Goal: Task Accomplishment & Management: Complete application form

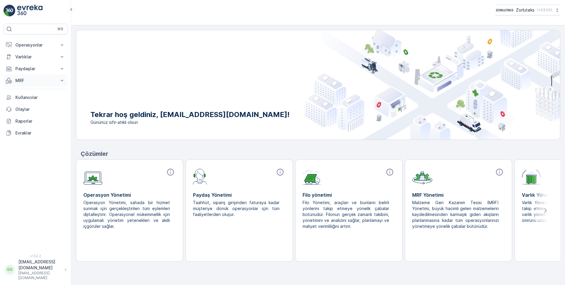
click at [60, 78] on icon at bounding box center [62, 80] width 6 height 6
click at [36, 98] on link "Gelen" at bounding box center [40, 99] width 55 height 8
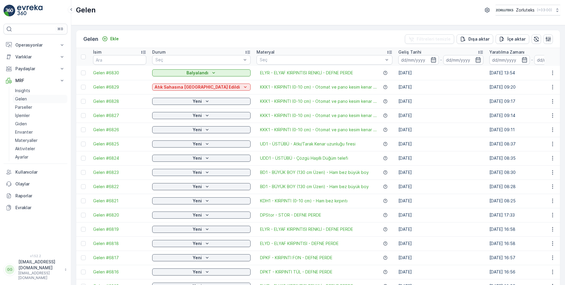
click at [18, 98] on p "Gelen" at bounding box center [21, 99] width 12 height 6
click at [17, 99] on p "Gelen" at bounding box center [21, 99] width 12 height 6
click at [193, 101] on p "Yeni" at bounding box center [197, 101] width 9 height 6
click at [113, 39] on p "Ekle" at bounding box center [114, 39] width 9 height 6
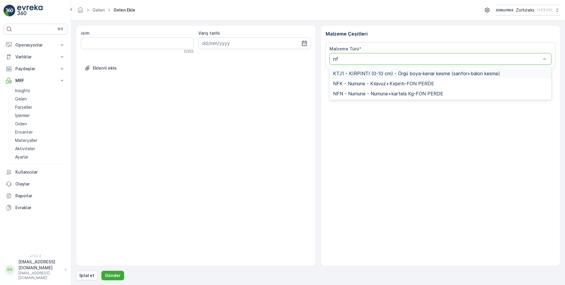
type input "nfk"
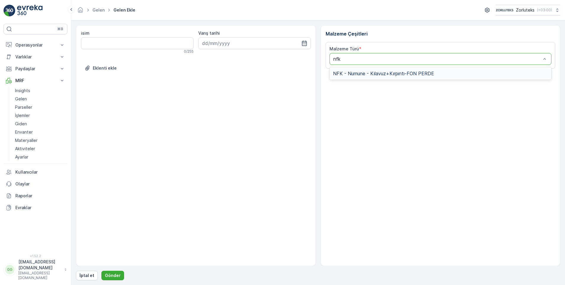
click at [367, 75] on span "NFK - Numune - Kılavuz+Kırpıntı-FON PERDE" at bounding box center [383, 73] width 101 height 5
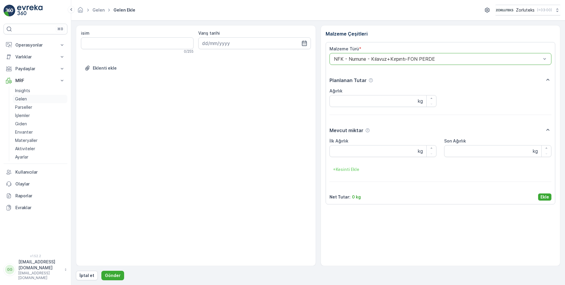
click at [28, 99] on link "Gelen" at bounding box center [40, 99] width 55 height 8
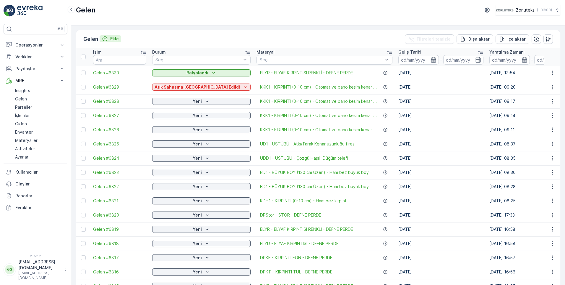
click at [114, 39] on p "Ekle" at bounding box center [114, 39] width 9 height 6
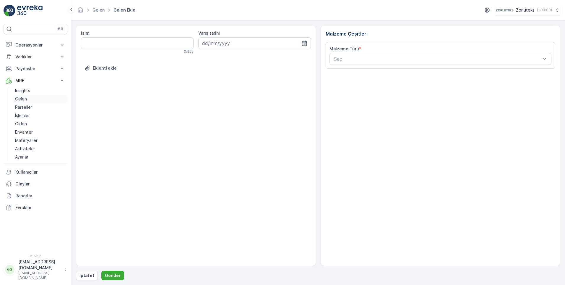
click at [26, 97] on p "Gelen" at bounding box center [21, 99] width 12 height 6
click at [420, 63] on div "Seç" at bounding box center [441, 59] width 222 height 12
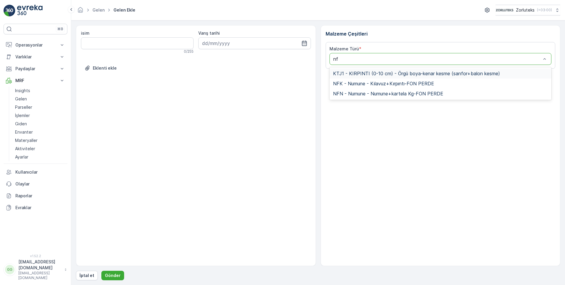
type input "nfk"
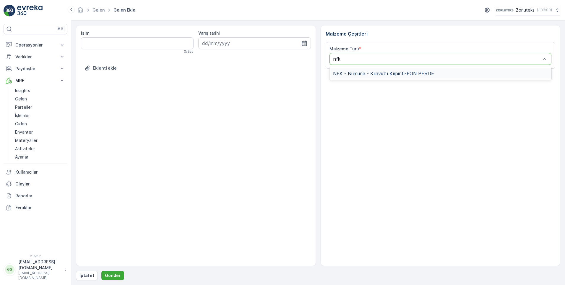
click at [395, 72] on span "NFK - Numune - Kılavuz+Kırpıntı-FON PERDE" at bounding box center [383, 73] width 101 height 5
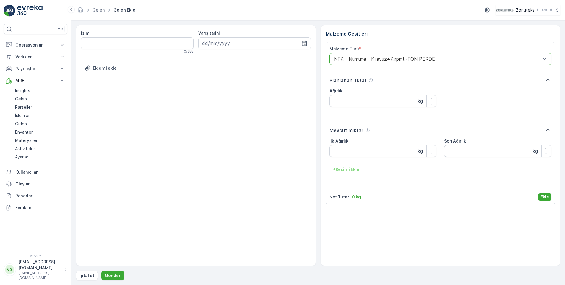
click at [543, 197] on p "Ekle" at bounding box center [545, 197] width 9 height 6
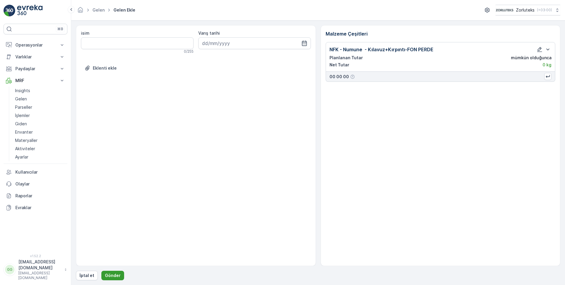
click at [111, 271] on button "Gönder" at bounding box center [112, 274] width 23 height 9
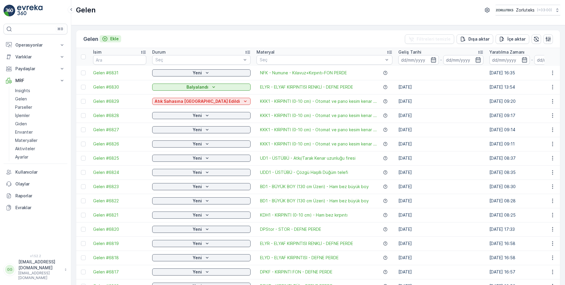
click at [114, 38] on p "Ekle" at bounding box center [114, 39] width 9 height 6
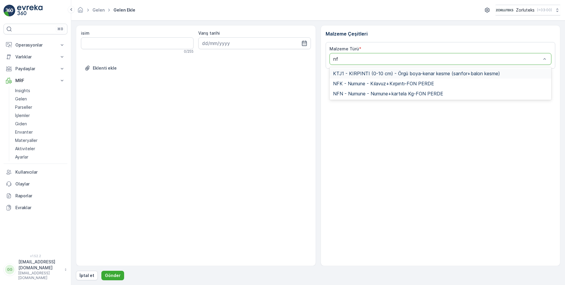
type input "nfk"
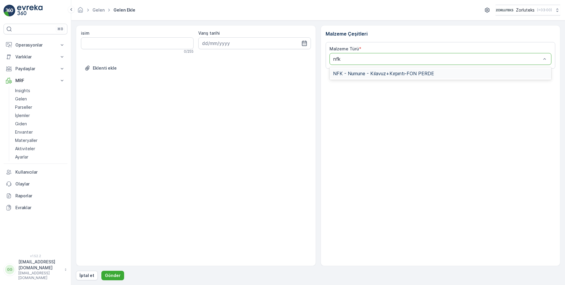
click at [368, 71] on span "NFK - Numune - Kılavuz+Kırpıntı-FON PERDE" at bounding box center [383, 73] width 101 height 5
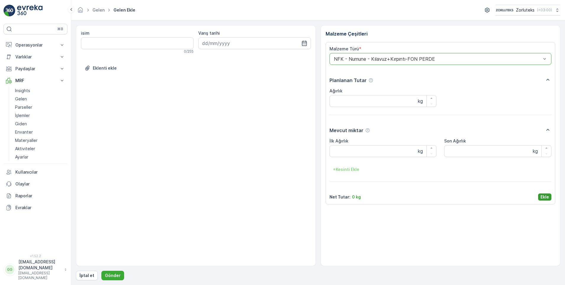
click at [549, 196] on p "Ekle" at bounding box center [545, 197] width 9 height 6
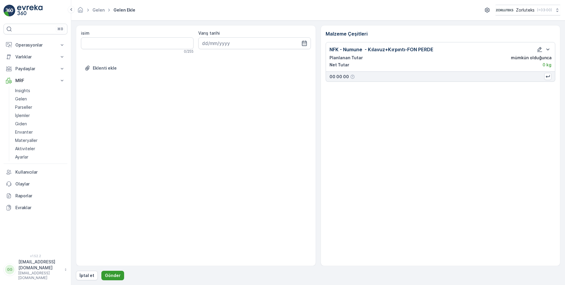
click at [110, 277] on p "Gönder" at bounding box center [113, 275] width 16 height 6
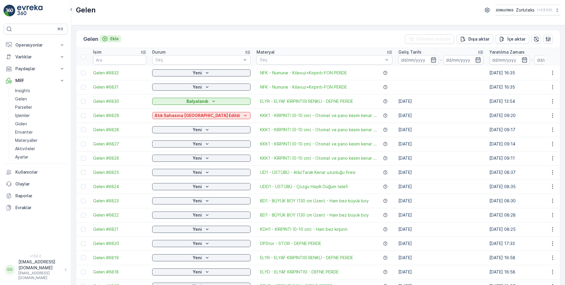
click at [111, 39] on p "Ekle" at bounding box center [114, 39] width 9 height 6
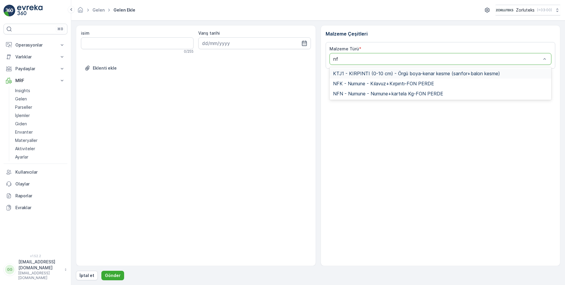
type input "nfk"
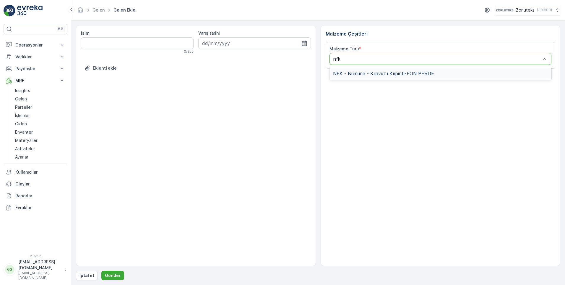
click at [353, 72] on span "NFK - Numune - Kılavuz+Kırpıntı-FON PERDE" at bounding box center [383, 73] width 101 height 5
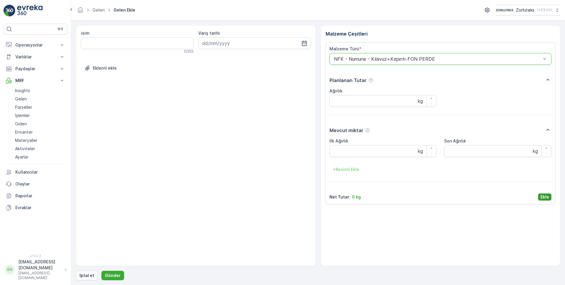
click at [549, 197] on button "Ekle" at bounding box center [545, 196] width 13 height 7
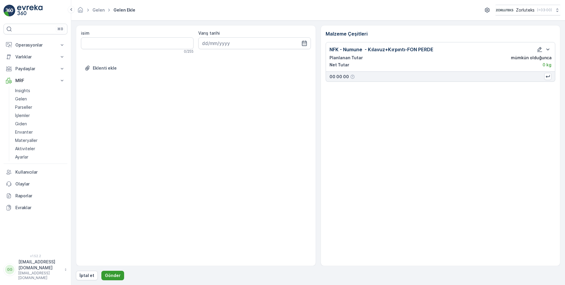
click at [114, 279] on button "Gönder" at bounding box center [112, 274] width 23 height 9
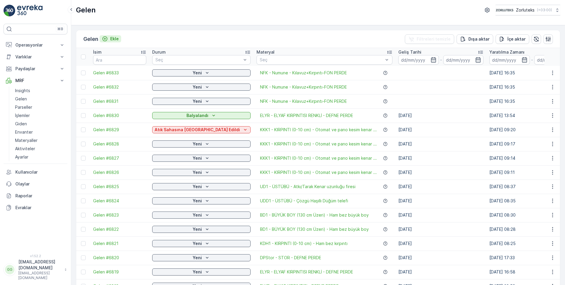
click at [116, 38] on p "Ekle" at bounding box center [114, 39] width 9 height 6
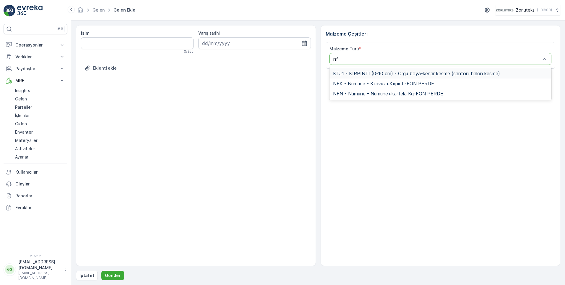
type input "nfk"
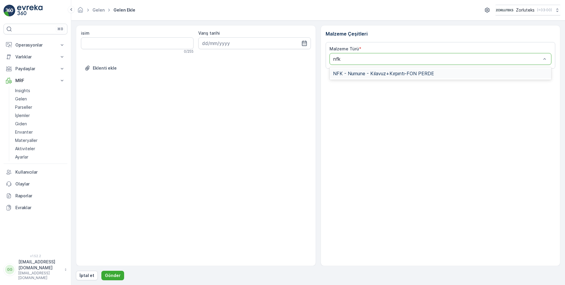
click at [363, 72] on span "NFK - Numune - Kılavuz+Kırpıntı-FON PERDE" at bounding box center [383, 73] width 101 height 5
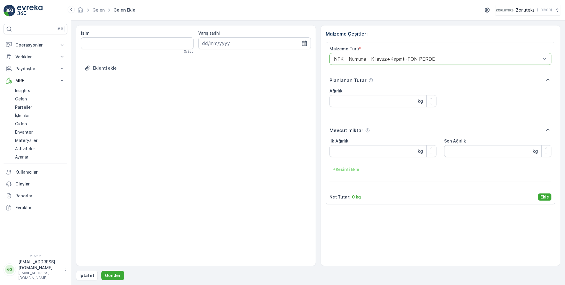
click at [546, 196] on p "Ekle" at bounding box center [545, 197] width 9 height 6
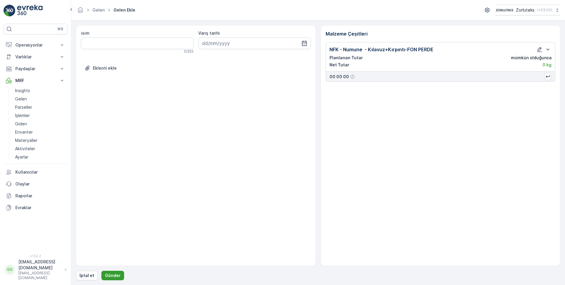
click at [110, 275] on p "Gönder" at bounding box center [113, 275] width 16 height 6
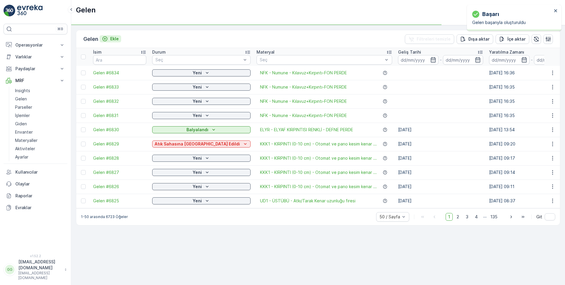
click at [115, 39] on p "Ekle" at bounding box center [114, 39] width 9 height 6
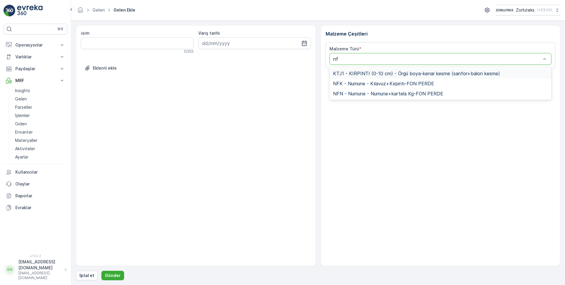
type input "nfk"
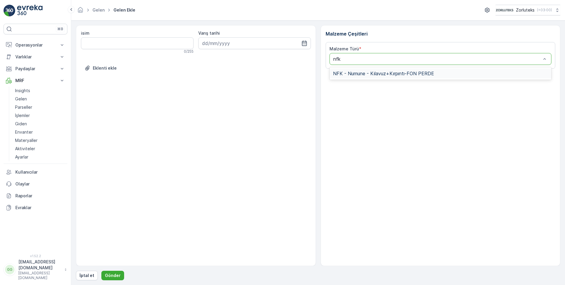
click at [357, 75] on span "NFK - Numune - Kılavuz+Kırpıntı-FON PERDE" at bounding box center [383, 73] width 101 height 5
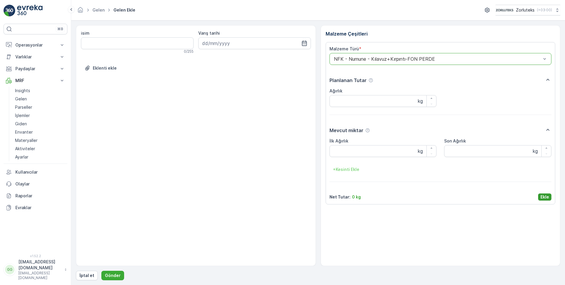
click at [549, 197] on button "Ekle" at bounding box center [545, 196] width 13 height 7
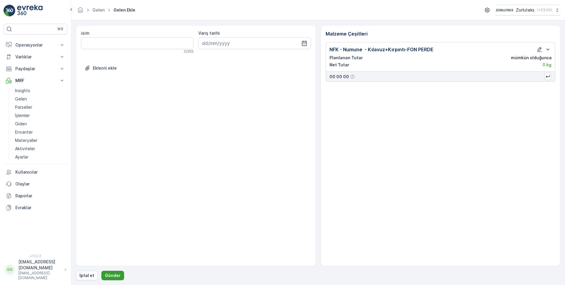
click at [108, 273] on p "Gönder" at bounding box center [113, 275] width 16 height 6
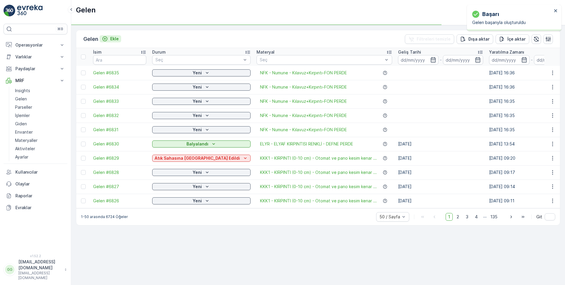
click at [116, 38] on p "Ekle" at bounding box center [114, 39] width 9 height 6
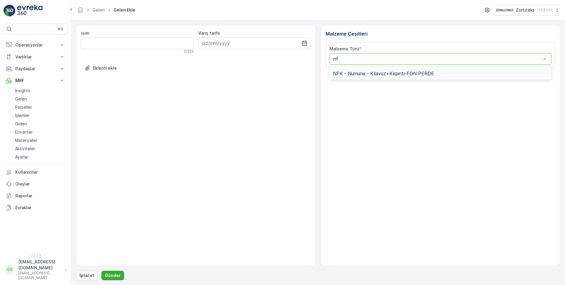
type input "nfk"
click at [365, 73] on span "NFK - Numune - Kılavuz+Kırpıntı-FON PERDE" at bounding box center [383, 73] width 101 height 5
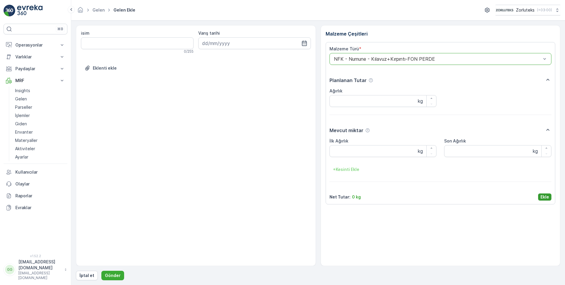
click at [543, 195] on p "Ekle" at bounding box center [545, 197] width 9 height 6
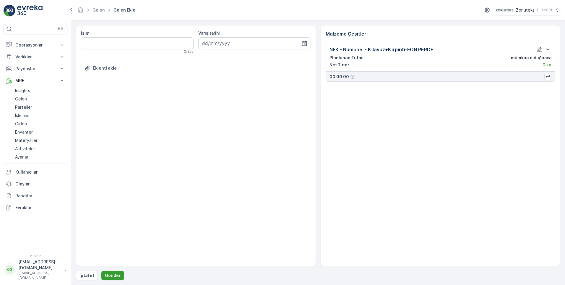
click at [109, 276] on p "Gönder" at bounding box center [113, 275] width 16 height 6
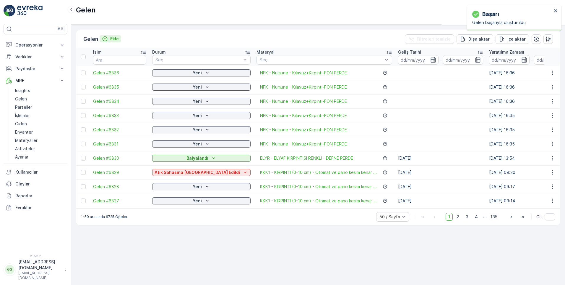
click at [112, 39] on p "Ekle" at bounding box center [114, 39] width 9 height 6
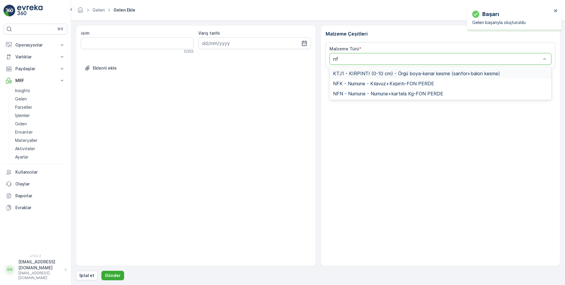
type input "nfk"
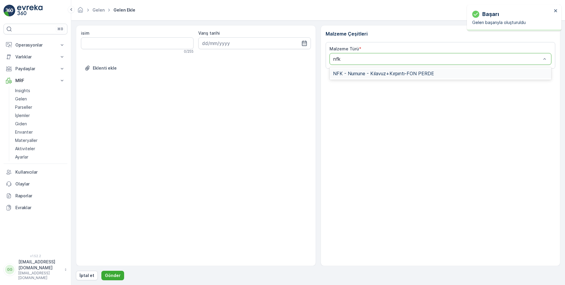
click at [374, 76] on span "NFK - Numune - Kılavuz+Kırpıntı-FON PERDE" at bounding box center [383, 73] width 101 height 5
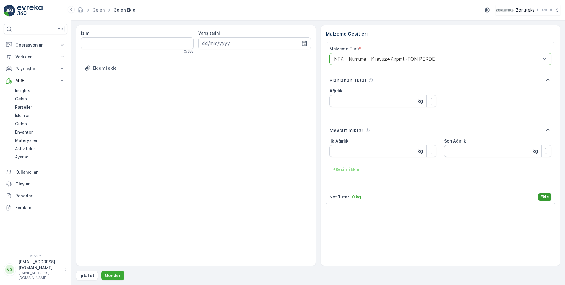
click at [543, 197] on p "Ekle" at bounding box center [545, 197] width 9 height 6
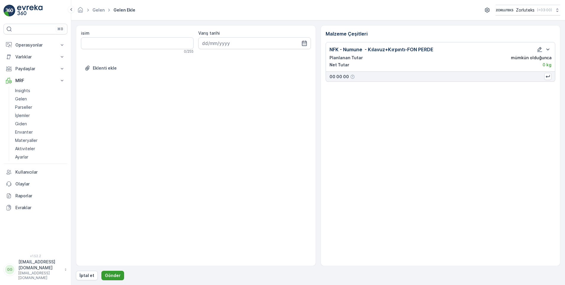
click at [112, 276] on p "Gönder" at bounding box center [113, 275] width 16 height 6
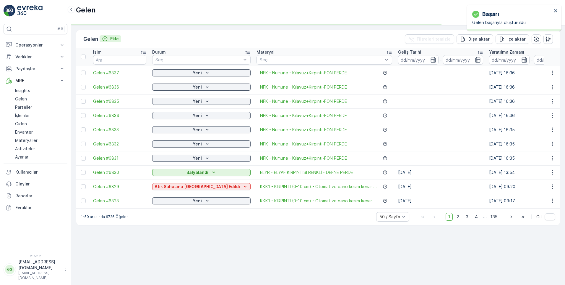
click at [114, 36] on p "Ekle" at bounding box center [114, 39] width 9 height 6
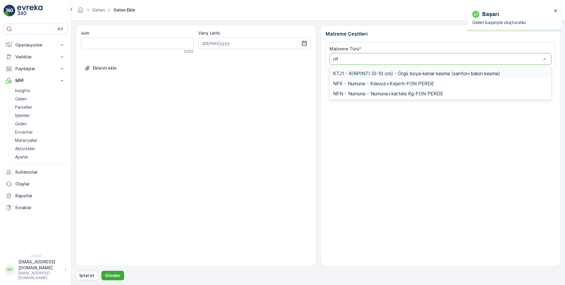
type input "nfk"
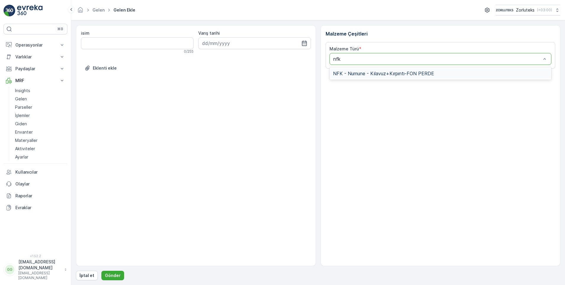
click at [377, 72] on span "NFK - Numune - Kılavuz+Kırpıntı-FON PERDE" at bounding box center [383, 73] width 101 height 5
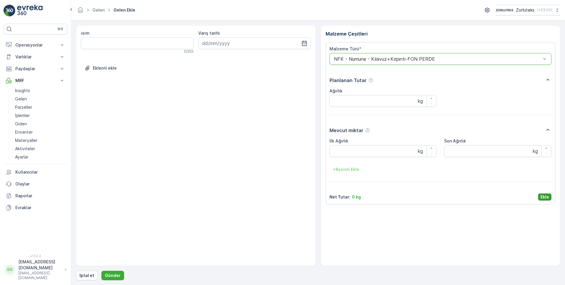
click at [544, 193] on button "Ekle" at bounding box center [545, 196] width 13 height 7
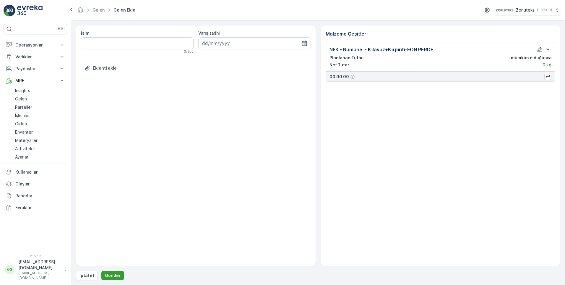
click at [117, 275] on p "Gönder" at bounding box center [113, 275] width 16 height 6
click at [107, 276] on p "Gönder" at bounding box center [113, 275] width 16 height 6
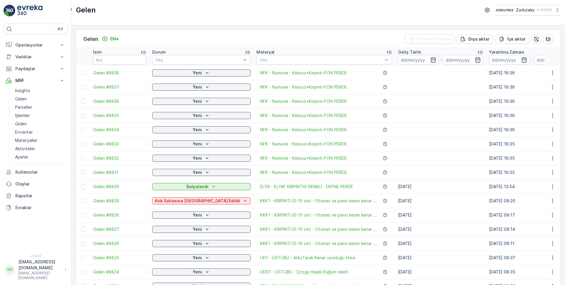
click at [113, 35] on div "Gelen Ekle" at bounding box center [102, 39] width 38 height 8
click at [122, 40] on div "Gelen Ekle Filtreleri temizle Dışa aktar İçe aktar" at bounding box center [318, 39] width 484 height 18
click at [118, 37] on p "Ekle" at bounding box center [114, 39] width 9 height 6
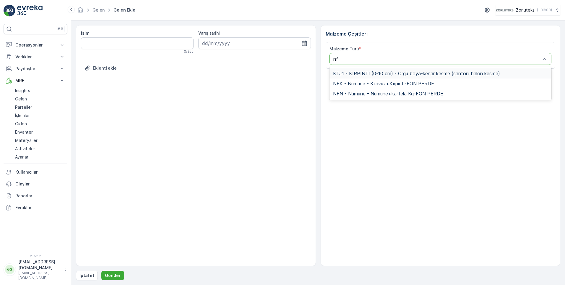
type input "nfk"
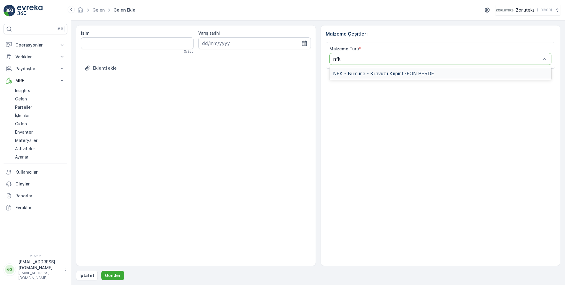
click at [365, 71] on span "NFK - Numune - Kılavuz+Kırpıntı-FON PERDE" at bounding box center [383, 73] width 101 height 5
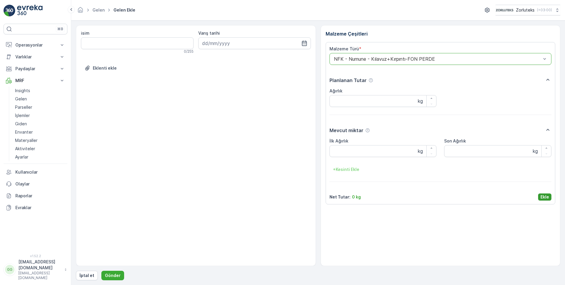
click at [547, 195] on p "Ekle" at bounding box center [545, 197] width 9 height 6
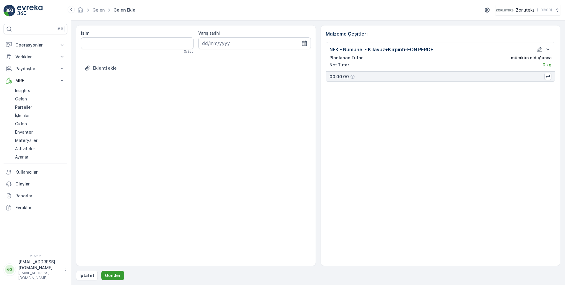
click at [115, 274] on p "Gönder" at bounding box center [113, 275] width 16 height 6
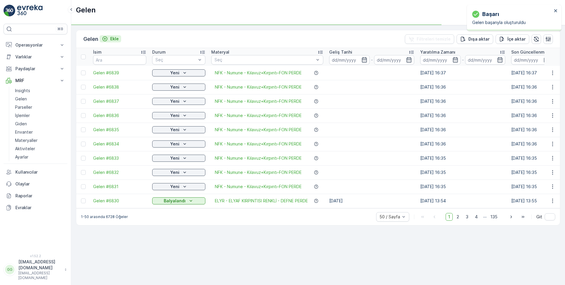
click at [117, 37] on p "Ekle" at bounding box center [114, 39] width 9 height 6
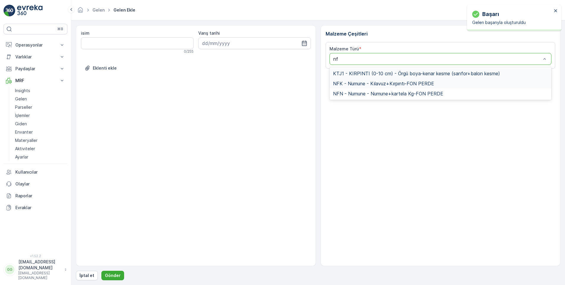
type input "nfk"
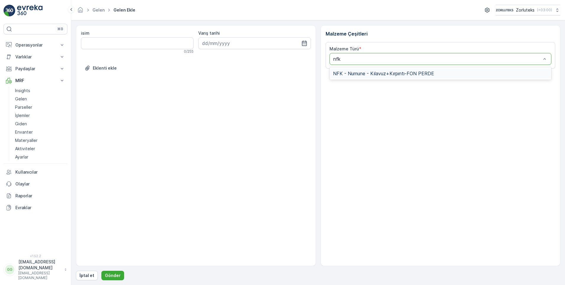
click at [366, 75] on span "NFK - Numune - Kılavuz+Kırpıntı-FON PERDE" at bounding box center [383, 73] width 101 height 5
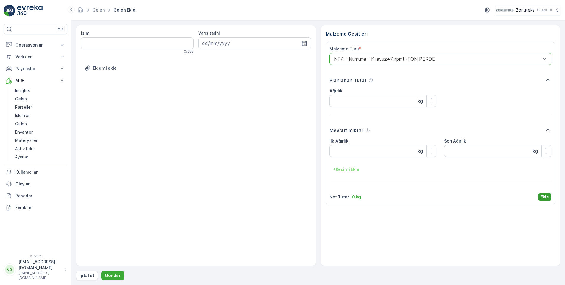
click at [546, 197] on p "Ekle" at bounding box center [545, 197] width 9 height 6
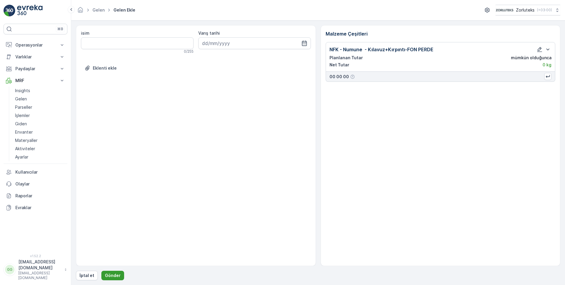
click at [114, 279] on button "Gönder" at bounding box center [112, 274] width 23 height 9
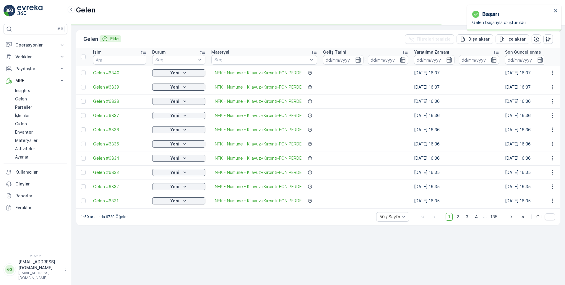
click at [113, 39] on p "Ekle" at bounding box center [114, 39] width 9 height 6
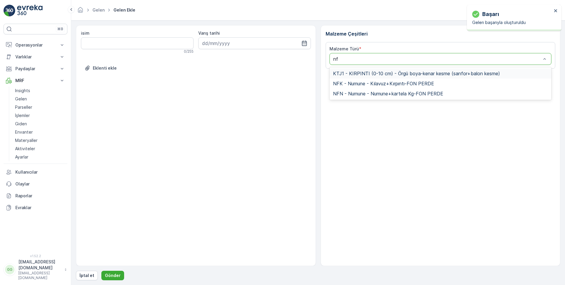
type input "nfk"
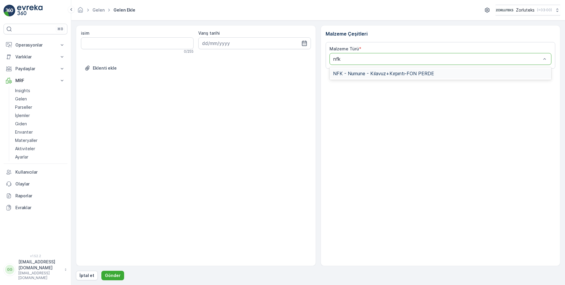
click at [358, 75] on span "NFK - Numune - Kılavuz+Kırpıntı-FON PERDE" at bounding box center [383, 73] width 101 height 5
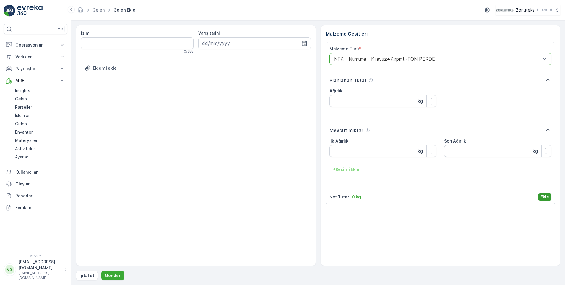
click at [542, 198] on p "Ekle" at bounding box center [545, 197] width 9 height 6
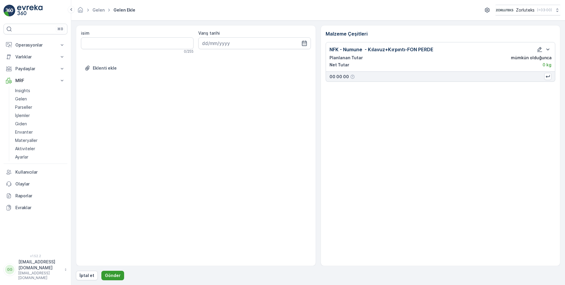
click at [105, 276] on p "Gönder" at bounding box center [113, 275] width 16 height 6
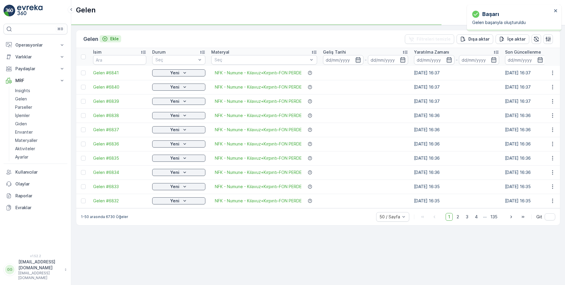
click at [112, 39] on p "Ekle" at bounding box center [114, 39] width 9 height 6
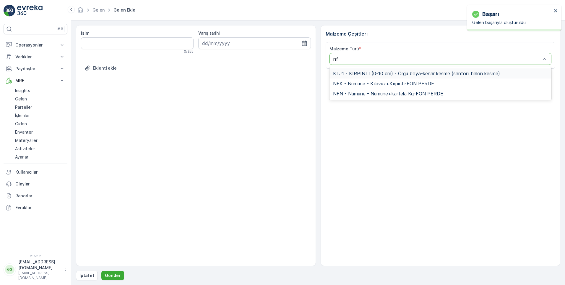
type input "nfk"
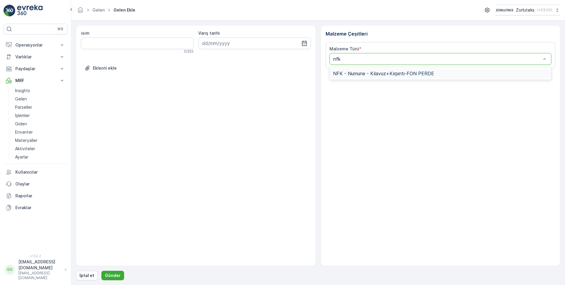
click at [361, 75] on span "NFK - Numune - Kılavuz+Kırpıntı-FON PERDE" at bounding box center [383, 73] width 101 height 5
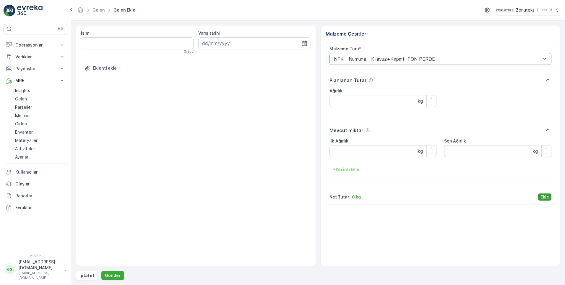
click at [545, 195] on p "Ekle" at bounding box center [545, 197] width 9 height 6
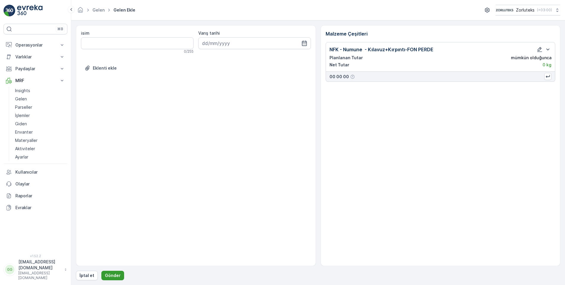
click at [112, 275] on p "Gönder" at bounding box center [113, 275] width 16 height 6
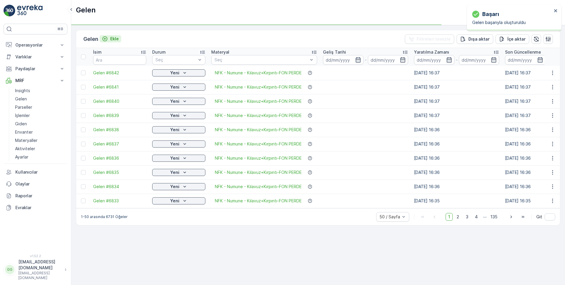
click at [117, 38] on p "Ekle" at bounding box center [114, 39] width 9 height 6
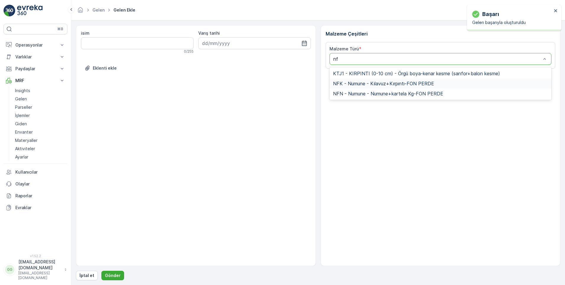
type input "nfk"
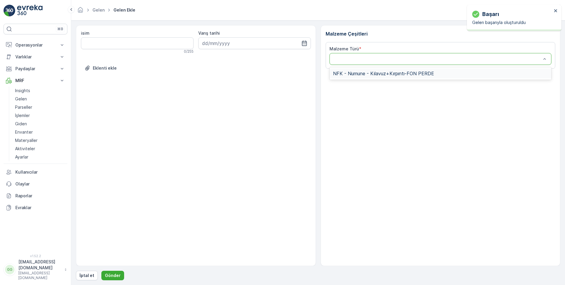
drag, startPoint x: 364, startPoint y: 64, endPoint x: 361, endPoint y: 70, distance: 6.9
click at [364, 64] on div at bounding box center [441, 59] width 222 height 12
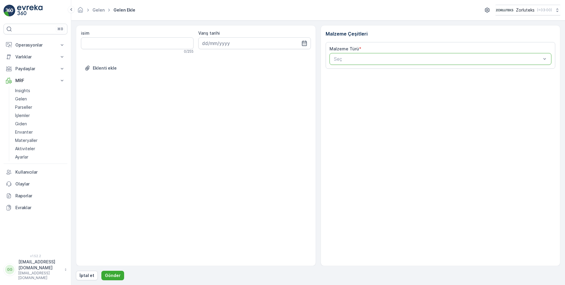
click at [356, 60] on div at bounding box center [438, 58] width 209 height 5
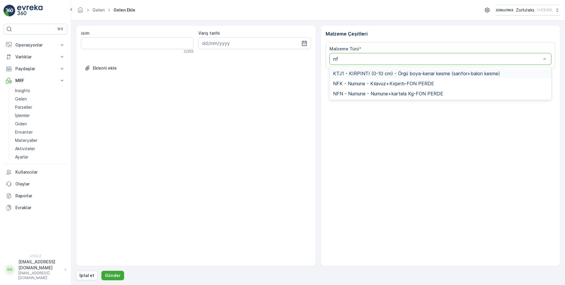
type input "nfk"
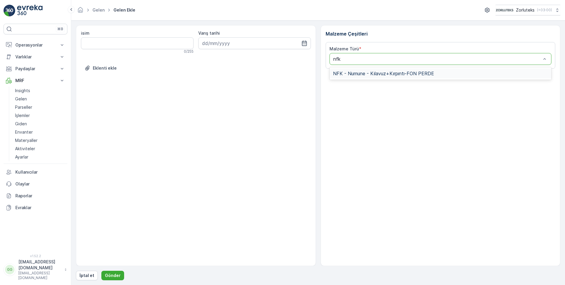
click at [362, 75] on span "NFK - Numune - Kılavuz+Kırpıntı-FON PERDE" at bounding box center [383, 73] width 101 height 5
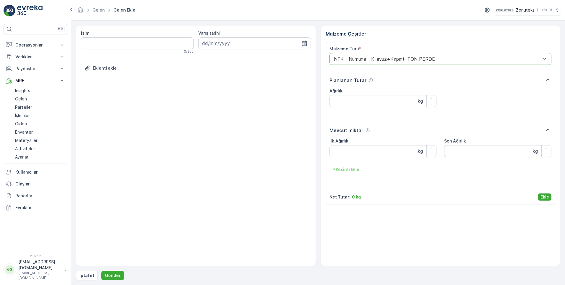
click at [544, 195] on p "Ekle" at bounding box center [545, 197] width 9 height 6
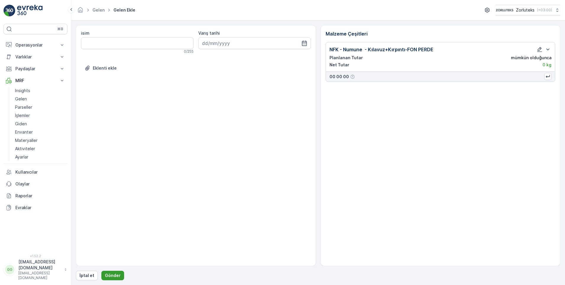
click at [116, 276] on p "Gönder" at bounding box center [113, 275] width 16 height 6
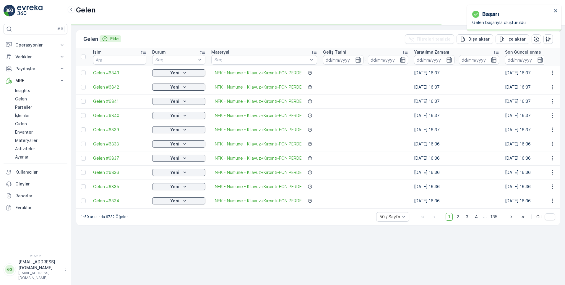
click at [112, 40] on p "Ekle" at bounding box center [114, 39] width 9 height 6
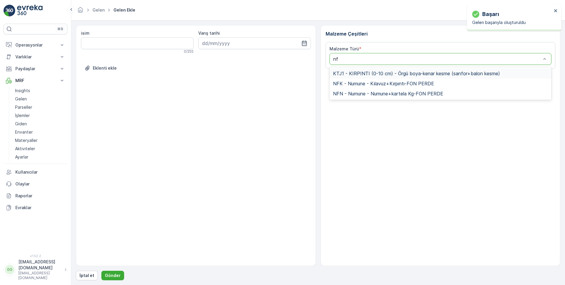
type input "nfk"
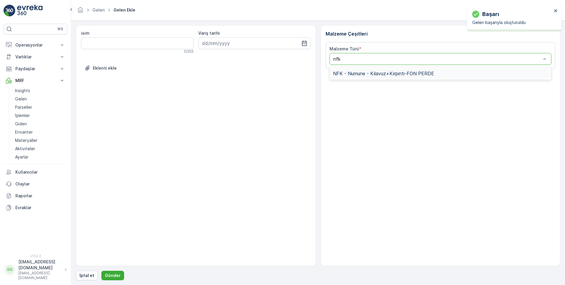
click at [371, 73] on span "NFK - Numune - Kılavuz+Kırpıntı-FON PERDE" at bounding box center [383, 73] width 101 height 5
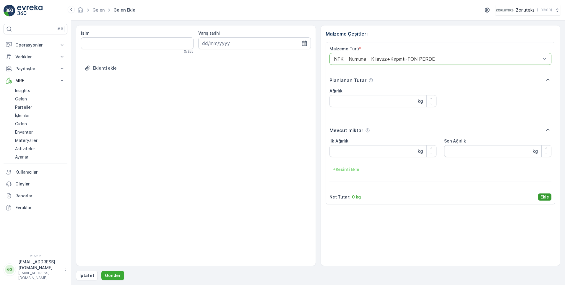
click at [546, 198] on p "Ekle" at bounding box center [545, 197] width 9 height 6
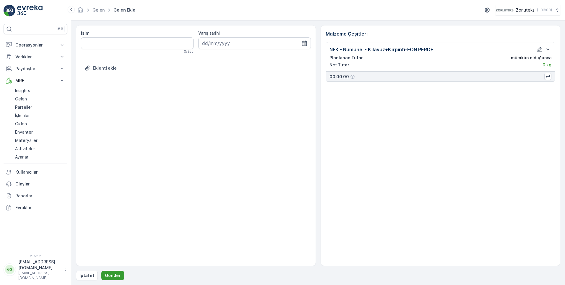
click at [111, 275] on p "Gönder" at bounding box center [113, 275] width 16 height 6
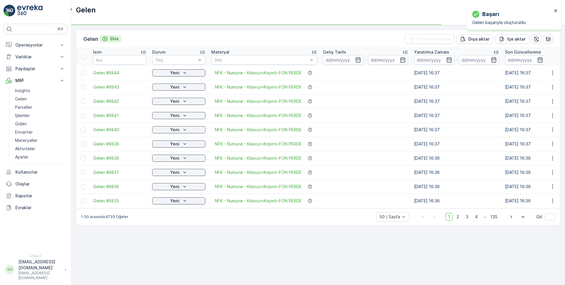
click at [118, 39] on p "Ekle" at bounding box center [114, 39] width 9 height 6
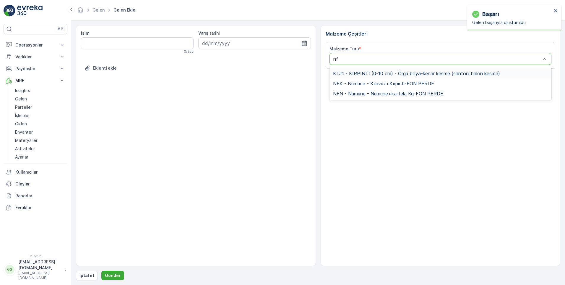
type input "nfk"
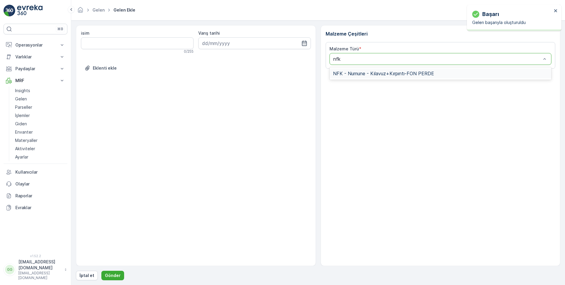
click at [416, 75] on span "NFK - Numune - Kılavuz+Kırpıntı-FON PERDE" at bounding box center [383, 73] width 101 height 5
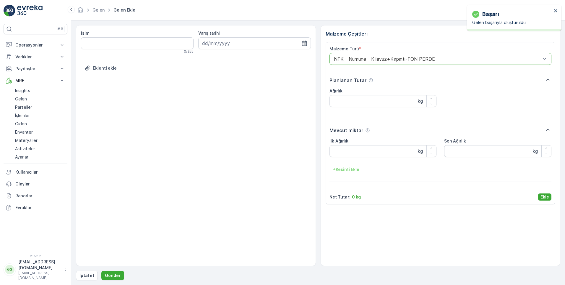
click at [543, 193] on button "Ekle" at bounding box center [545, 196] width 13 height 7
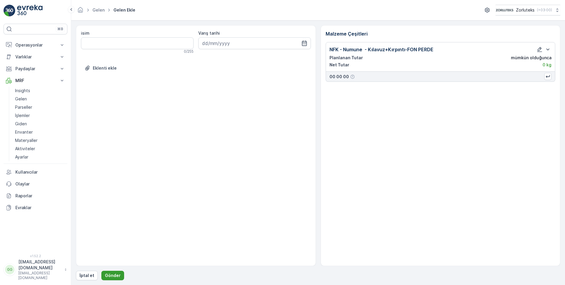
click at [111, 275] on p "Gönder" at bounding box center [113, 275] width 16 height 6
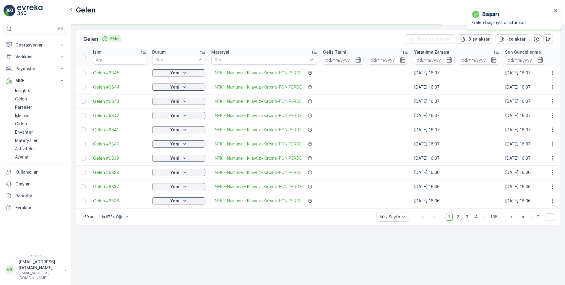
click at [116, 39] on p "Ekle" at bounding box center [114, 39] width 9 height 6
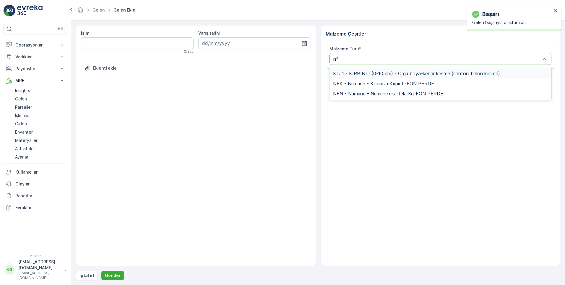
type input "nfk"
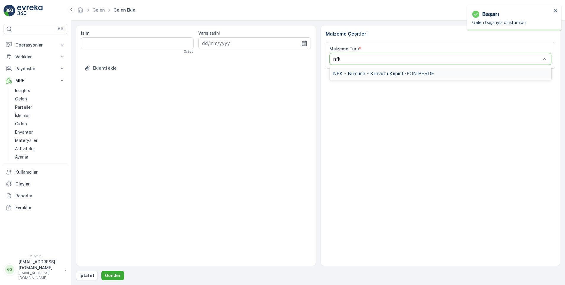
click at [366, 72] on span "NFK - Numune - Kılavuz+Kırpıntı-FON PERDE" at bounding box center [383, 73] width 101 height 5
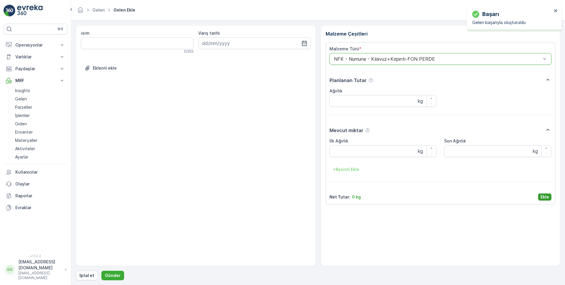
click at [544, 197] on p "Ekle" at bounding box center [545, 197] width 9 height 6
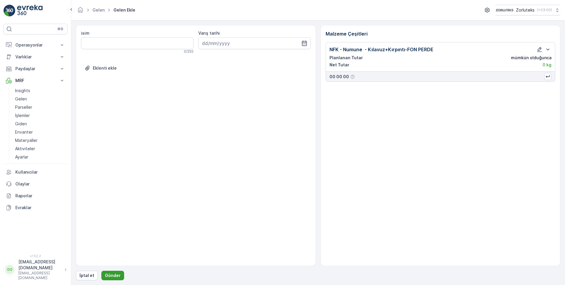
click at [112, 274] on p "Gönder" at bounding box center [113, 275] width 16 height 6
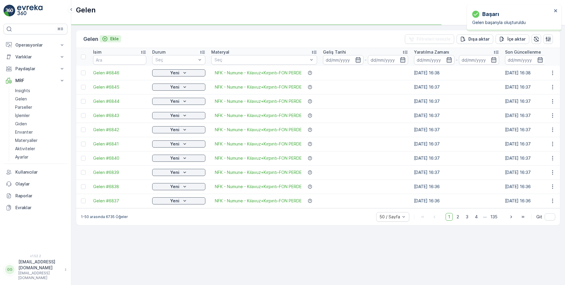
click at [115, 37] on p "Ekle" at bounding box center [114, 39] width 9 height 6
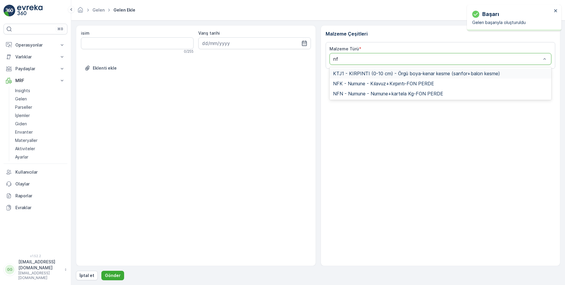
type input "nfk"
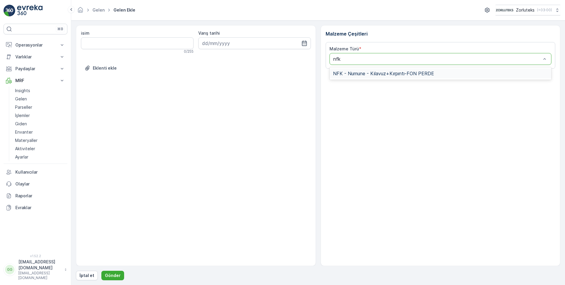
click at [382, 74] on span "NFK - Numune - Kılavuz+Kırpıntı-FON PERDE" at bounding box center [383, 73] width 101 height 5
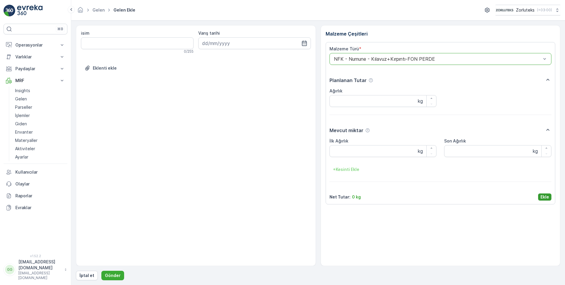
click at [545, 193] on button "Ekle" at bounding box center [545, 196] width 13 height 7
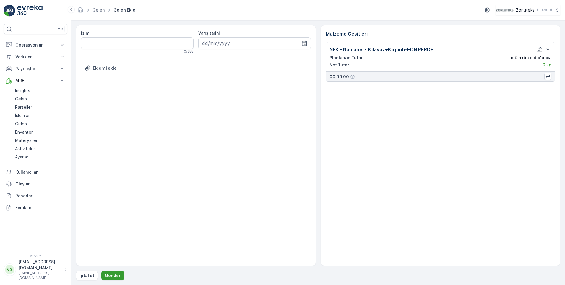
click at [116, 277] on p "Gönder" at bounding box center [113, 275] width 16 height 6
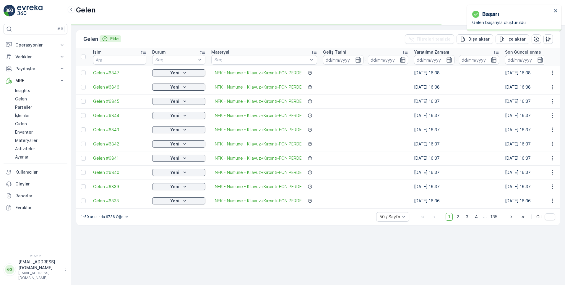
click at [114, 39] on p "Ekle" at bounding box center [114, 39] width 9 height 6
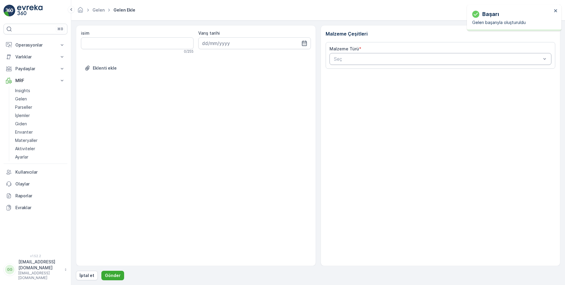
click at [387, 64] on div "Seç" at bounding box center [441, 59] width 222 height 12
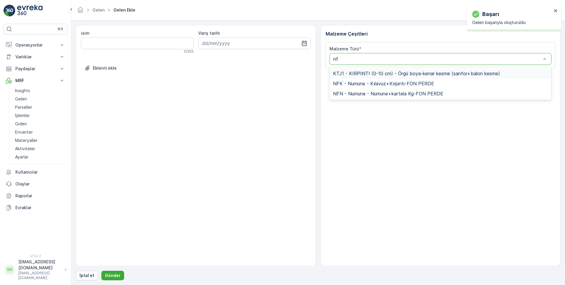
type input "nfk"
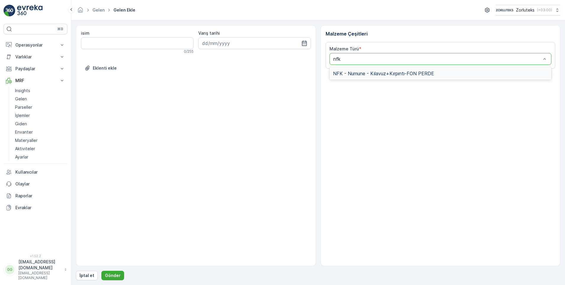
click at [386, 73] on span "NFK - Numune - Kılavuz+Kırpıntı-FON PERDE" at bounding box center [383, 73] width 101 height 5
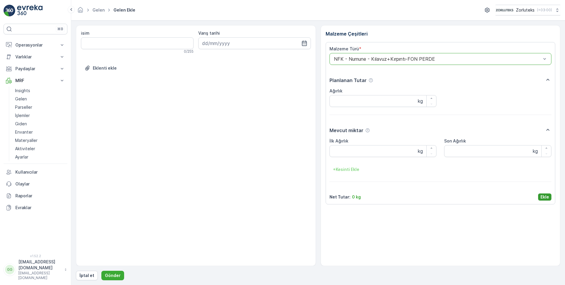
click at [542, 196] on p "Ekle" at bounding box center [545, 197] width 9 height 6
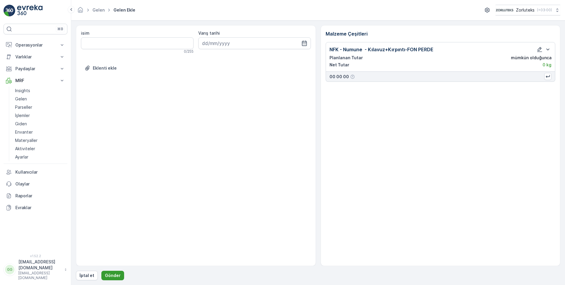
click at [114, 275] on p "Gönder" at bounding box center [113, 275] width 16 height 6
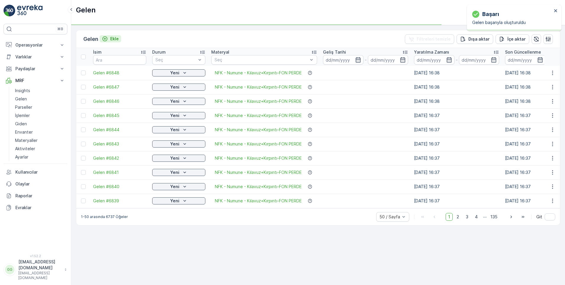
click at [116, 39] on p "Ekle" at bounding box center [114, 39] width 9 height 6
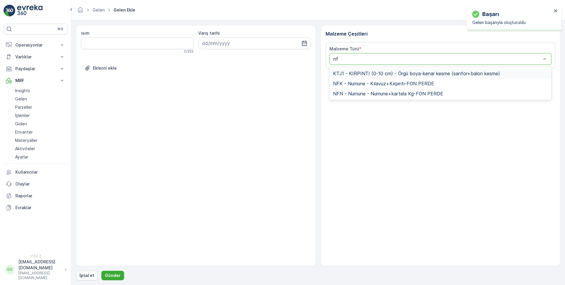
type input "nfk"
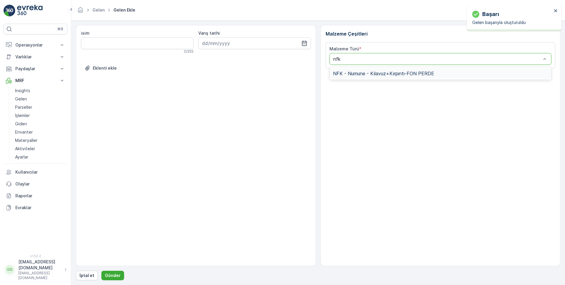
click at [373, 74] on span "NFK - Numune - Kılavuz+Kırpıntı-FON PERDE" at bounding box center [383, 73] width 101 height 5
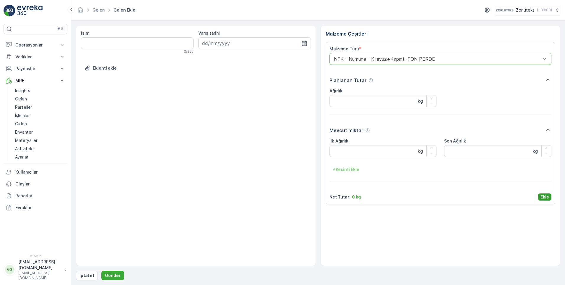
click at [546, 195] on p "Ekle" at bounding box center [545, 197] width 9 height 6
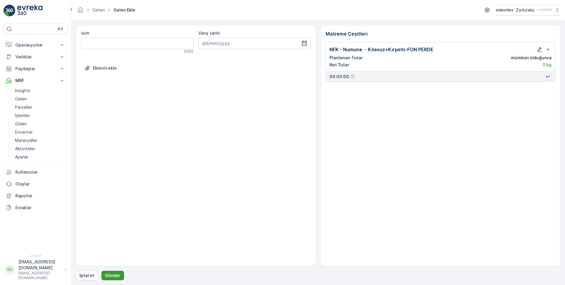
click at [110, 275] on p "Gönder" at bounding box center [113, 275] width 16 height 6
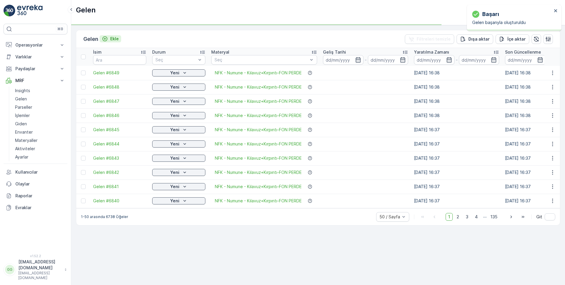
click at [118, 40] on p "Ekle" at bounding box center [114, 39] width 9 height 6
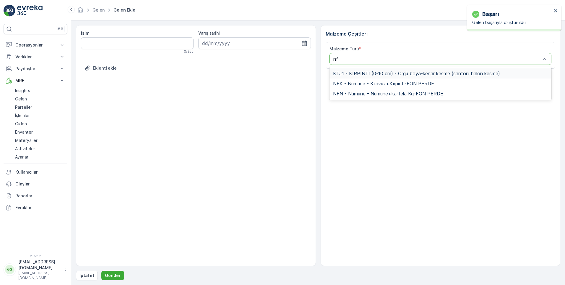
type input "nfk"
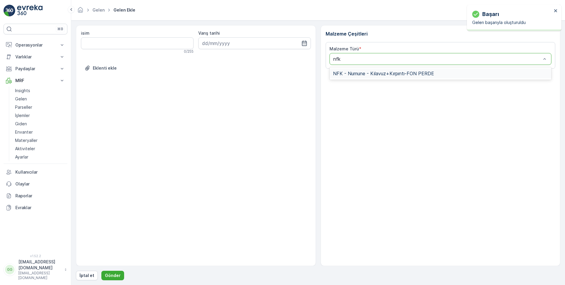
click at [387, 77] on div "NFK - Numune - Kılavuz+Kırpıntı-FON PERDE" at bounding box center [441, 73] width 222 height 10
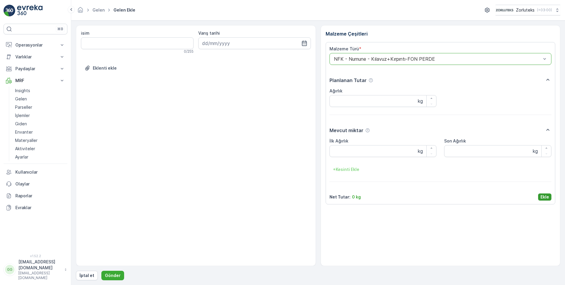
click at [543, 198] on p "Ekle" at bounding box center [545, 197] width 9 height 6
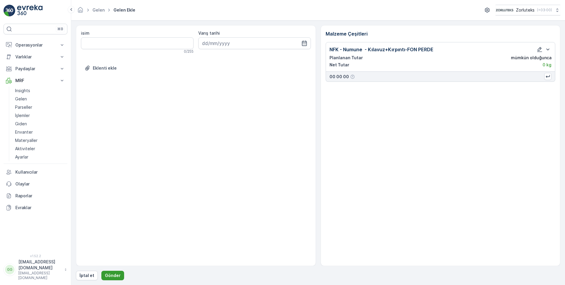
click at [113, 274] on p "Gönder" at bounding box center [113, 275] width 16 height 6
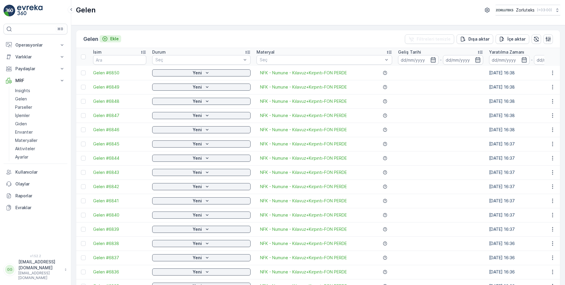
click at [116, 39] on p "Ekle" at bounding box center [114, 39] width 9 height 6
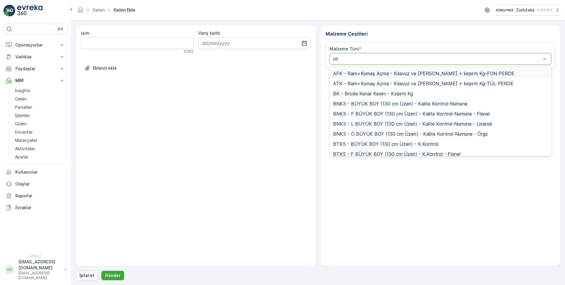
type input "ntn"
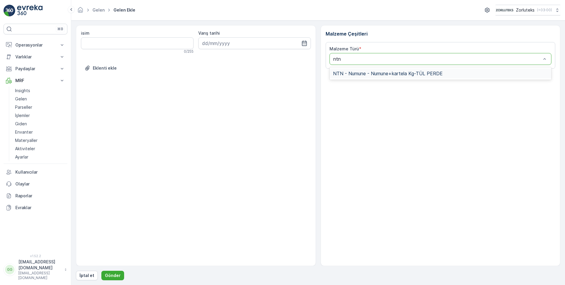
click at [391, 73] on span "NTN - Numune - Numune+kartela Kg-TÜL PERDE" at bounding box center [388, 73] width 110 height 5
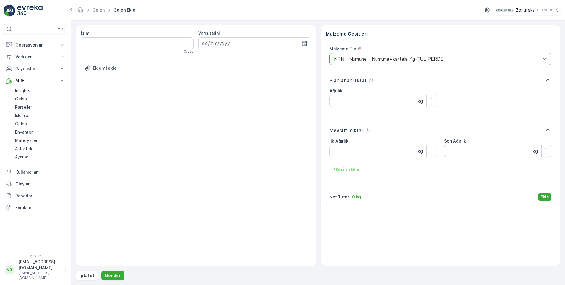
drag, startPoint x: 547, startPoint y: 197, endPoint x: 523, endPoint y: 205, distance: 24.5
click at [546, 197] on p "Ekle" at bounding box center [545, 197] width 9 height 6
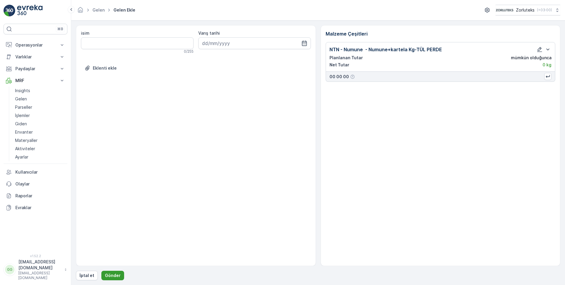
click at [111, 275] on p "Gönder" at bounding box center [113, 275] width 16 height 6
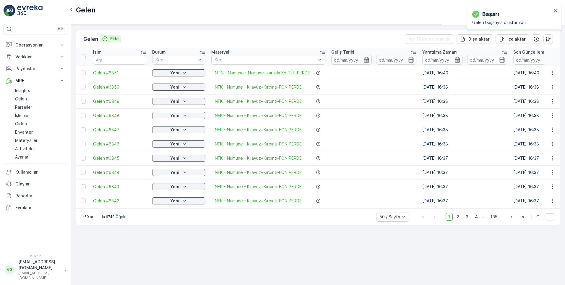
click at [113, 38] on p "Ekle" at bounding box center [114, 39] width 9 height 6
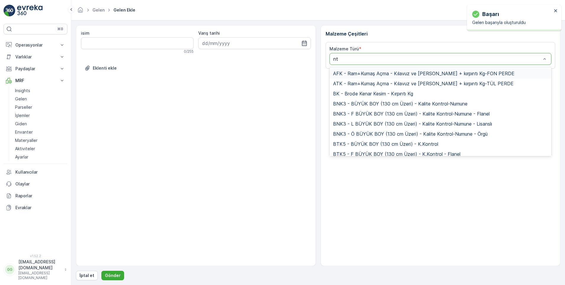
type input "ntn"
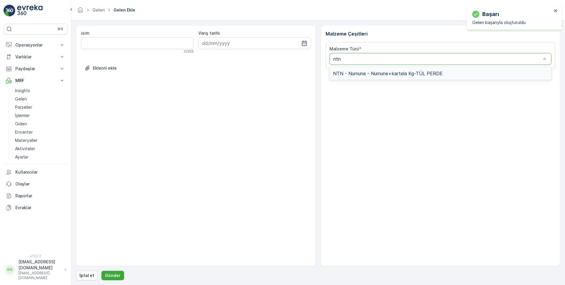
click at [361, 72] on span "NTN - Numune - Numune+kartela Kg-TÜL PERDE" at bounding box center [388, 73] width 110 height 5
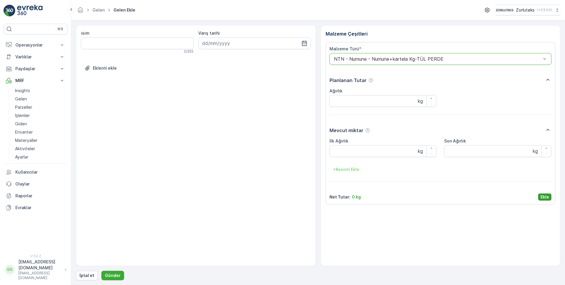
click at [542, 198] on p "Ekle" at bounding box center [545, 197] width 9 height 6
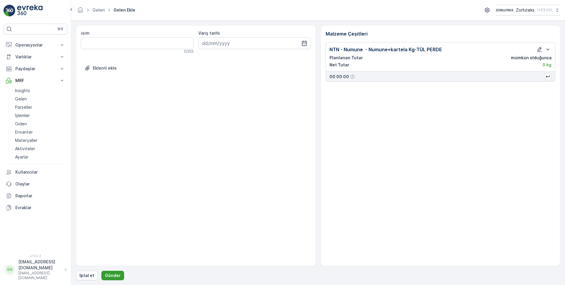
click at [111, 278] on p "Gönder" at bounding box center [113, 275] width 16 height 6
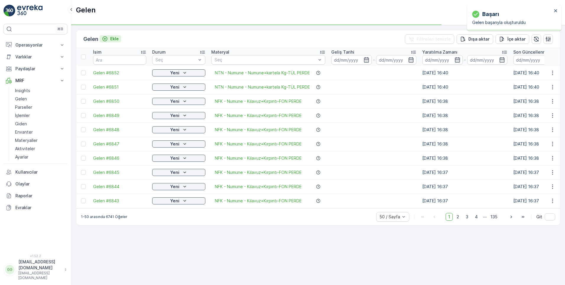
click at [115, 35] on button "Ekle" at bounding box center [111, 38] width 22 height 7
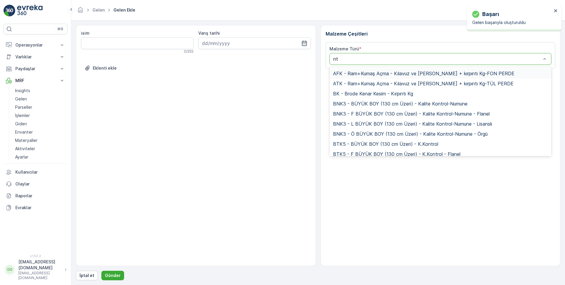
type input "ntn"
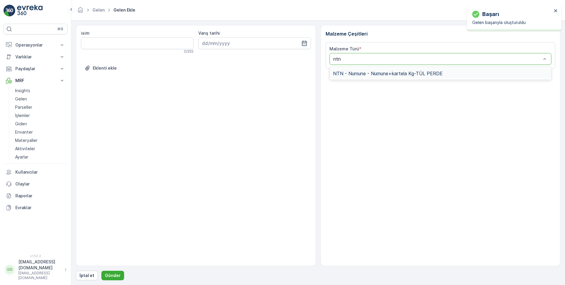
click at [383, 72] on span "NTN - Numune - Numune+kartela Kg-TÜL PERDE" at bounding box center [388, 73] width 110 height 5
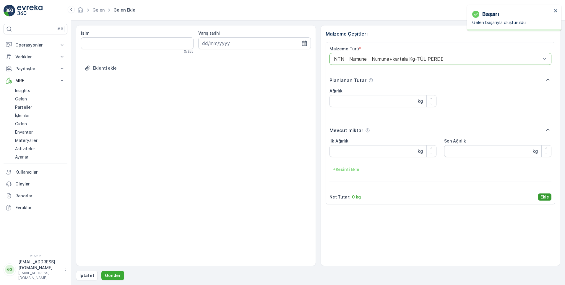
click at [541, 195] on p "Ekle" at bounding box center [545, 197] width 9 height 6
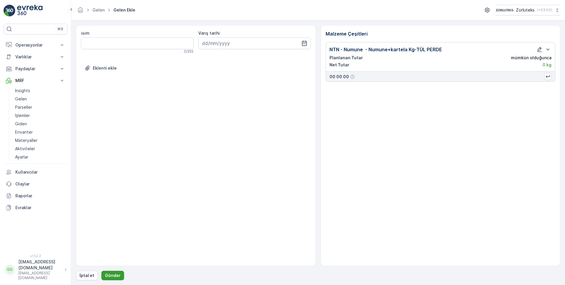
click at [109, 277] on p "Gönder" at bounding box center [113, 275] width 16 height 6
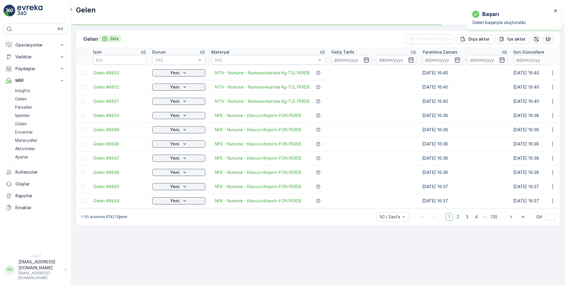
click at [114, 38] on p "Ekle" at bounding box center [114, 39] width 9 height 6
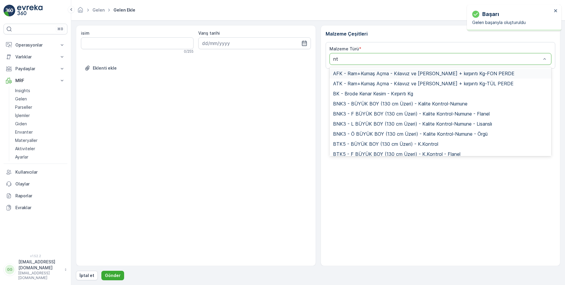
type input "ntn"
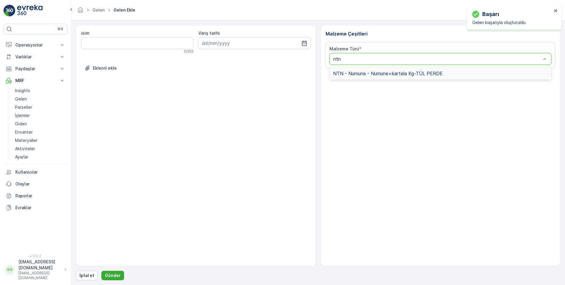
click at [358, 75] on span "NTN - Numune - Numune+kartela Kg-TÜL PERDE" at bounding box center [388, 73] width 110 height 5
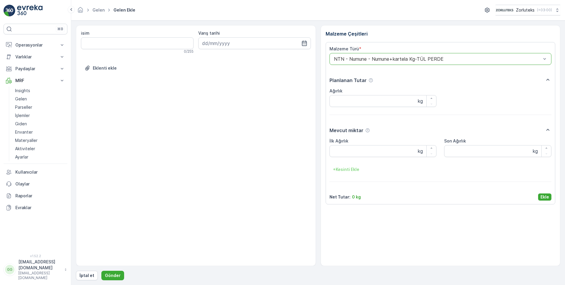
drag, startPoint x: 549, startPoint y: 196, endPoint x: 543, endPoint y: 197, distance: 5.5
click at [548, 196] on p "Ekle" at bounding box center [545, 197] width 9 height 6
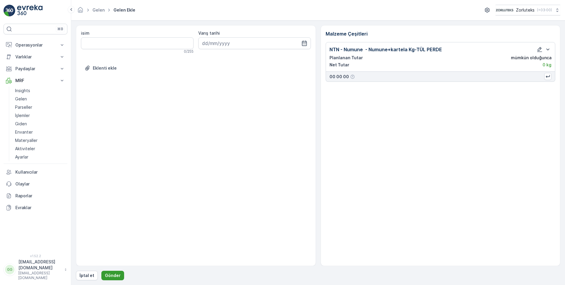
click at [120, 274] on button "Gönder" at bounding box center [112, 274] width 23 height 9
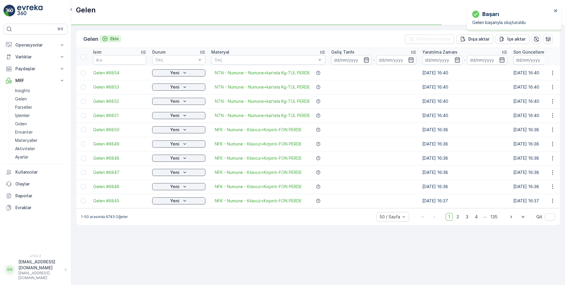
click at [115, 38] on p "Ekle" at bounding box center [114, 39] width 9 height 6
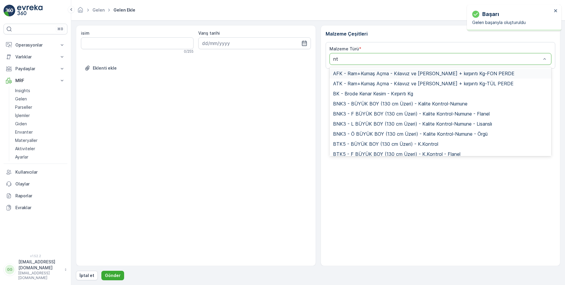
type input "ntn"
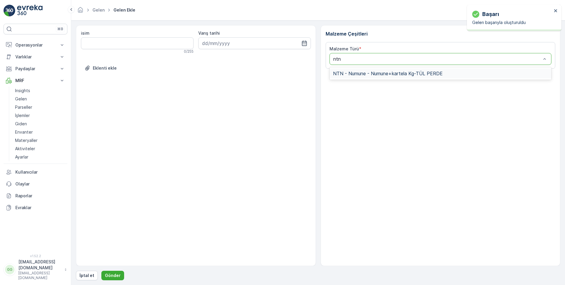
click at [374, 74] on span "NTN - Numune - Numune+kartela Kg-TÜL PERDE" at bounding box center [388, 73] width 110 height 5
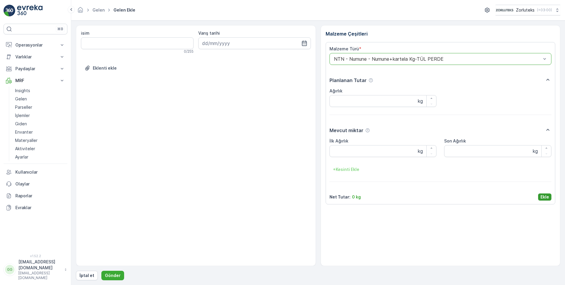
click at [544, 195] on p "Ekle" at bounding box center [545, 197] width 9 height 6
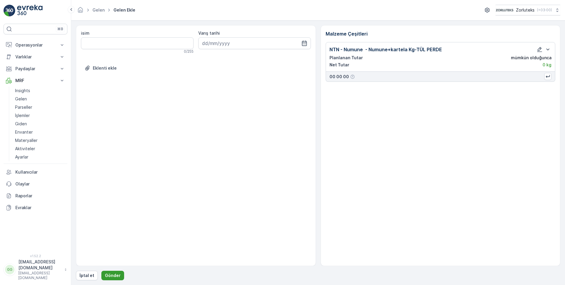
click at [109, 274] on p "Gönder" at bounding box center [113, 275] width 16 height 6
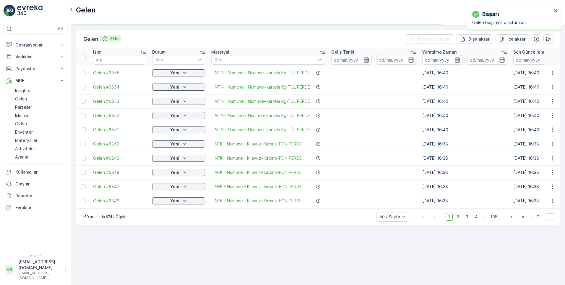
click at [117, 38] on p "Ekle" at bounding box center [114, 39] width 9 height 6
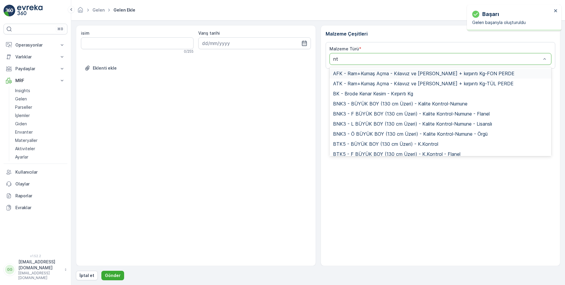
type input "ntn"
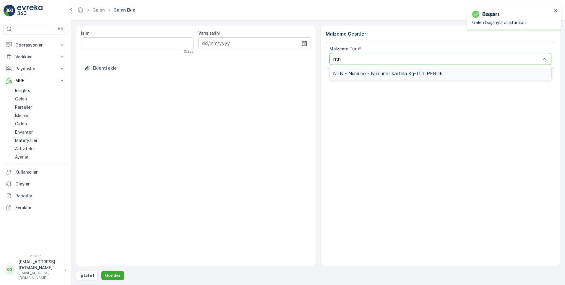
click at [367, 75] on span "NTN - Numune - Numune+kartela Kg-TÜL PERDE" at bounding box center [388, 73] width 110 height 5
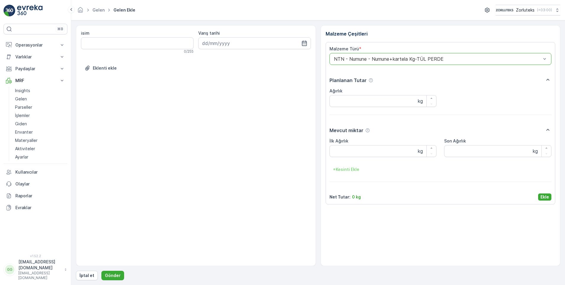
click at [547, 194] on p "Ekle" at bounding box center [545, 197] width 9 height 6
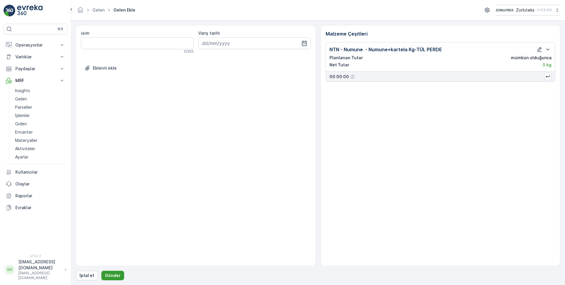
click at [113, 274] on p "Gönder" at bounding box center [113, 275] width 16 height 6
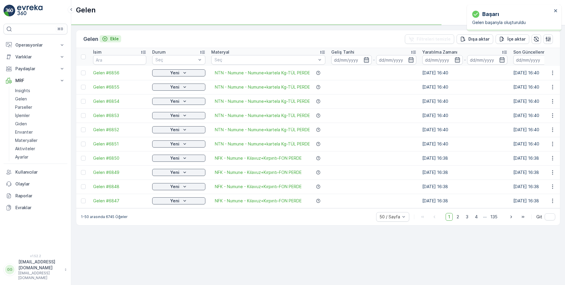
click at [113, 39] on p "Ekle" at bounding box center [114, 39] width 9 height 6
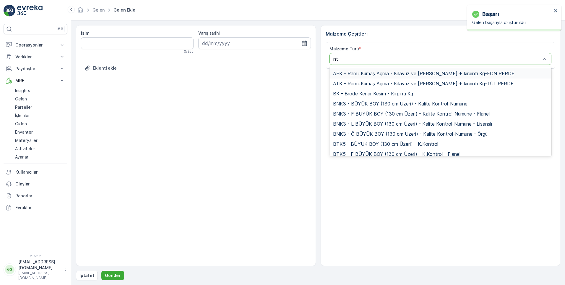
type input "ntn"
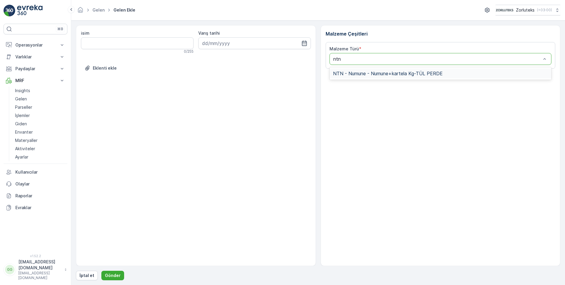
drag, startPoint x: 350, startPoint y: 72, endPoint x: 350, endPoint y: 75, distance: 3.1
click at [350, 72] on span "NTN - Numune - Numune+kartela Kg-TÜL PERDE" at bounding box center [388, 73] width 110 height 5
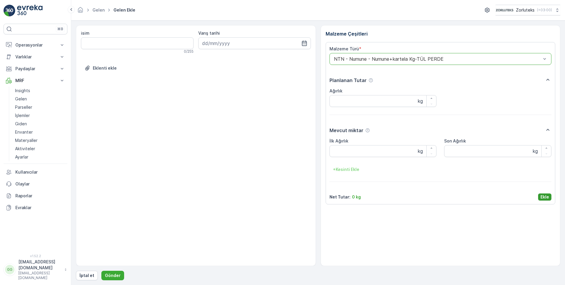
click at [548, 196] on p "Ekle" at bounding box center [545, 197] width 9 height 6
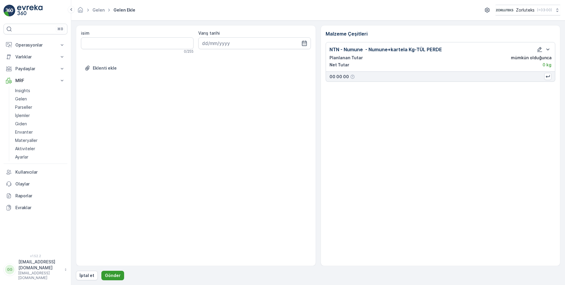
click at [116, 277] on p "Gönder" at bounding box center [113, 275] width 16 height 6
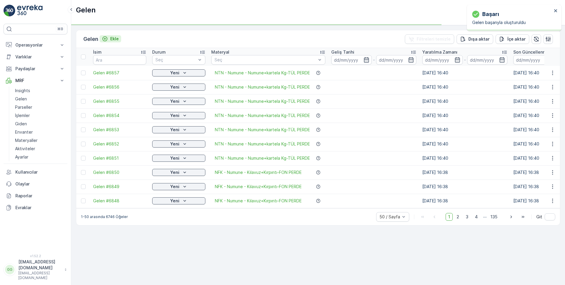
click at [117, 39] on p "Ekle" at bounding box center [114, 39] width 9 height 6
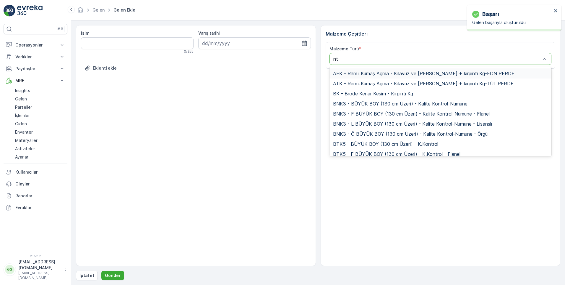
type input "ntn"
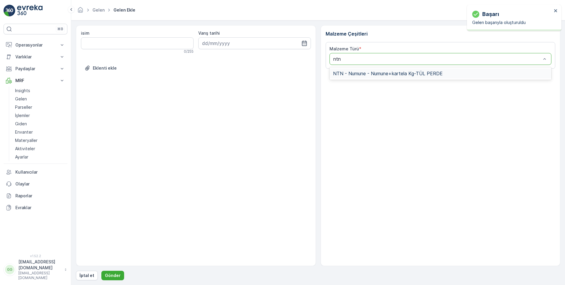
click at [348, 70] on div "NTN - Numune - Numune+kartela Kg-TÜL PERDE" at bounding box center [441, 73] width 222 height 10
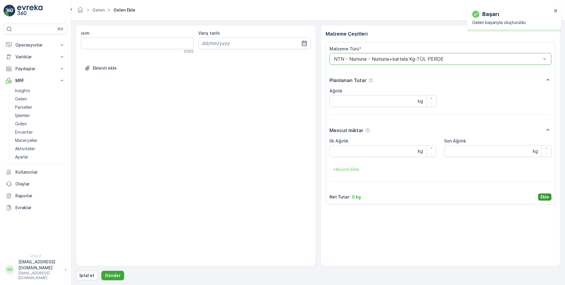
click at [542, 197] on p "Ekle" at bounding box center [545, 197] width 9 height 6
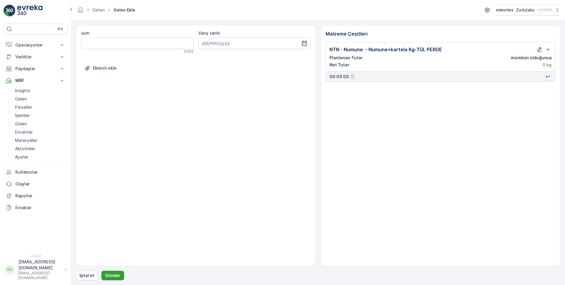
click at [110, 274] on p "Gönder" at bounding box center [113, 275] width 16 height 6
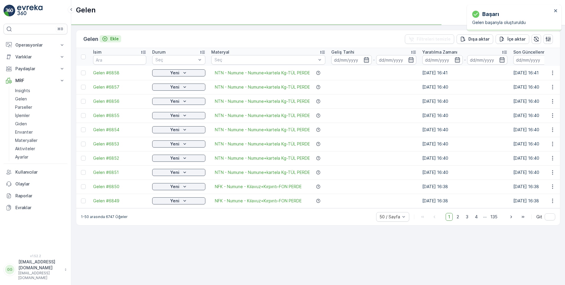
click at [116, 39] on p "Ekle" at bounding box center [114, 39] width 9 height 6
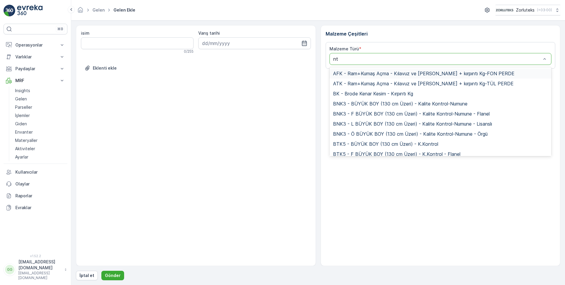
type input "ntn"
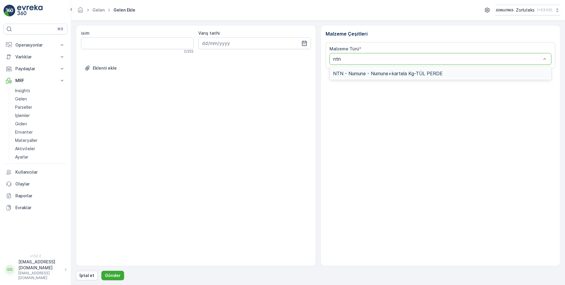
click at [362, 72] on span "NTN - Numune - Numune+kartela Kg-TÜL PERDE" at bounding box center [388, 73] width 110 height 5
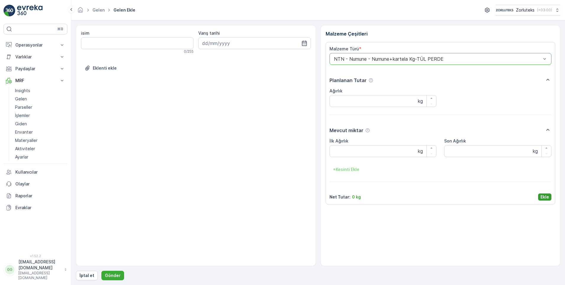
click at [542, 196] on p "Ekle" at bounding box center [545, 197] width 9 height 6
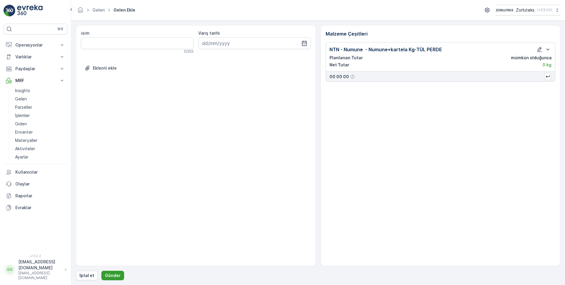
click at [115, 275] on p "Gönder" at bounding box center [113, 275] width 16 height 6
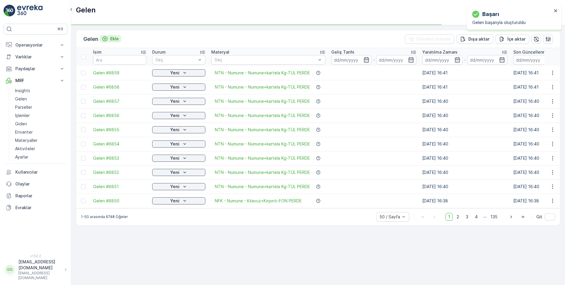
click at [115, 37] on p "Ekle" at bounding box center [114, 39] width 9 height 6
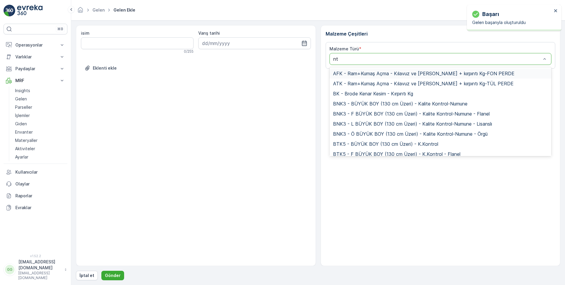
type input "ntn"
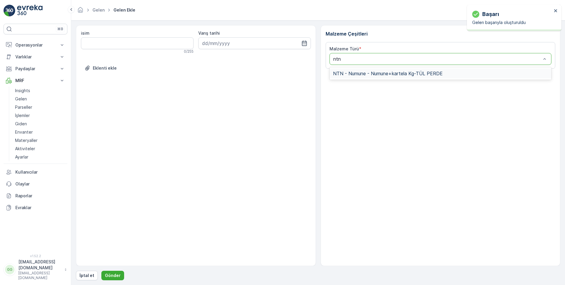
click at [355, 74] on span "NTN - Numune - Numune+kartela Kg-TÜL PERDE" at bounding box center [388, 73] width 110 height 5
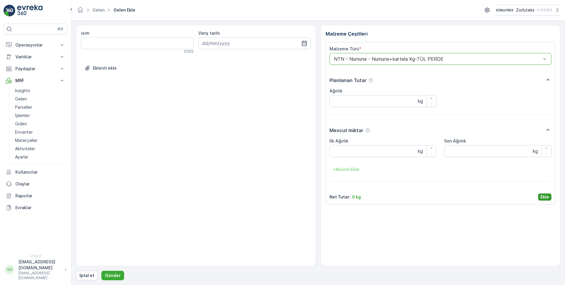
click at [547, 197] on p "Ekle" at bounding box center [545, 197] width 9 height 6
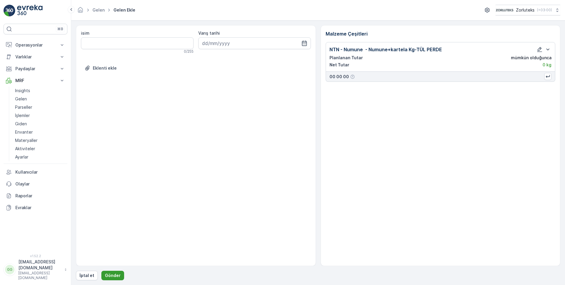
click at [114, 273] on p "Gönder" at bounding box center [113, 275] width 16 height 6
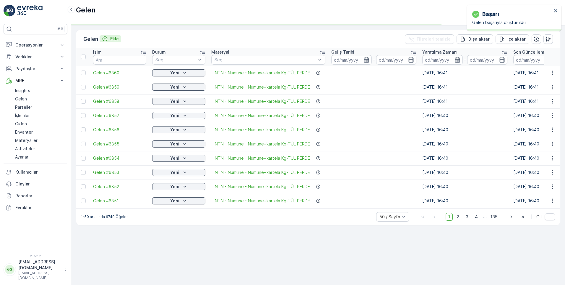
click at [113, 38] on p "Ekle" at bounding box center [114, 39] width 9 height 6
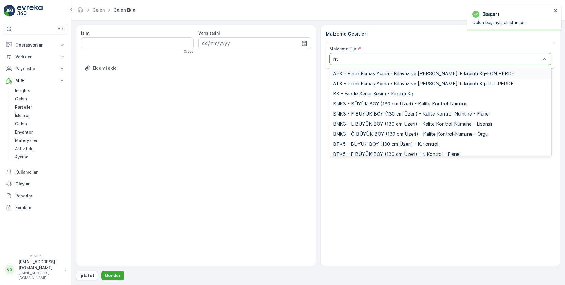
type input "ntn"
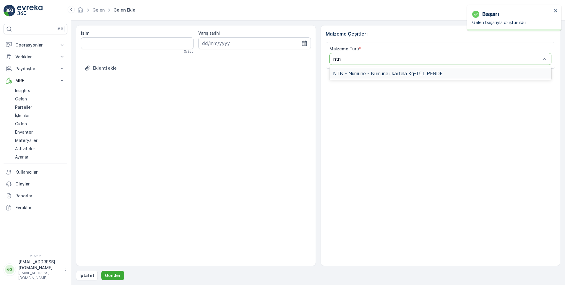
click at [354, 74] on span "NTN - Numune - Numune+kartela Kg-TÜL PERDE" at bounding box center [388, 73] width 110 height 5
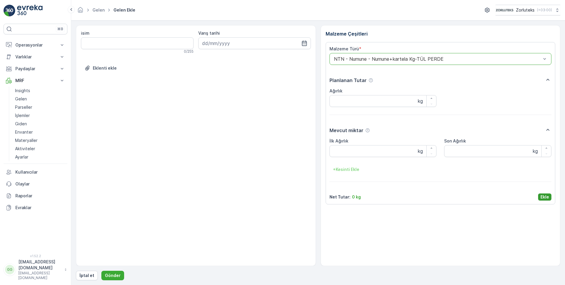
click at [549, 198] on p "Ekle" at bounding box center [545, 197] width 9 height 6
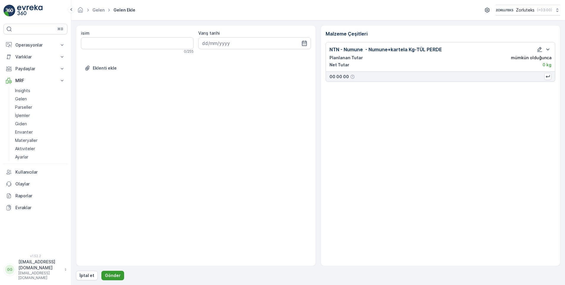
click at [110, 276] on p "Gönder" at bounding box center [113, 275] width 16 height 6
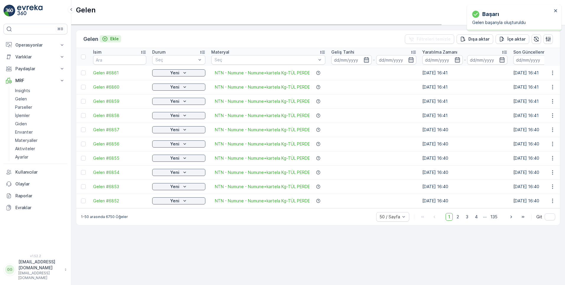
click at [116, 39] on p "Ekle" at bounding box center [114, 39] width 9 height 6
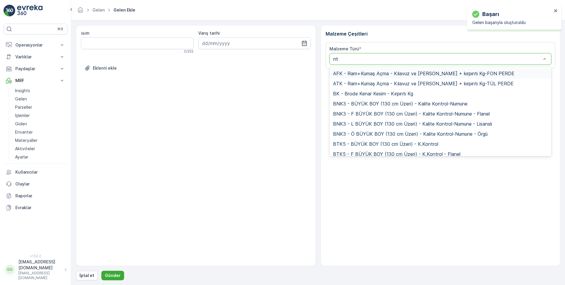
type input "ntn"
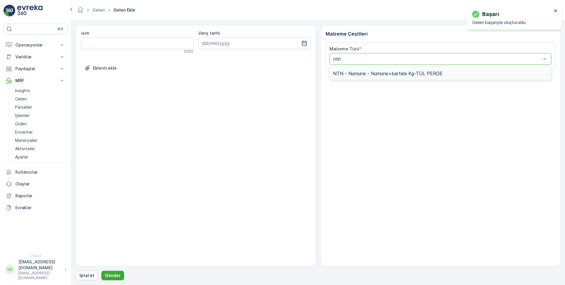
click at [370, 72] on span "NTN - Numune - Numune+kartela Kg-TÜL PERDE" at bounding box center [388, 73] width 110 height 5
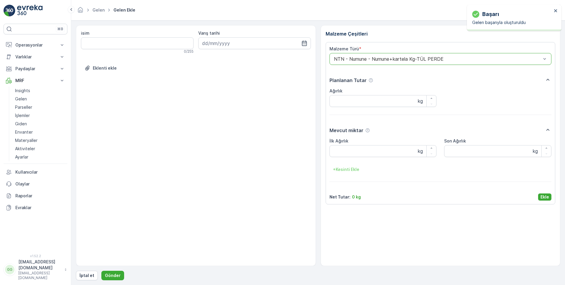
click at [544, 194] on p "Ekle" at bounding box center [545, 197] width 9 height 6
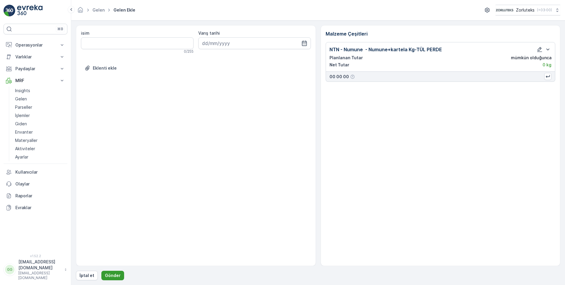
click at [113, 273] on p "Gönder" at bounding box center [113, 275] width 16 height 6
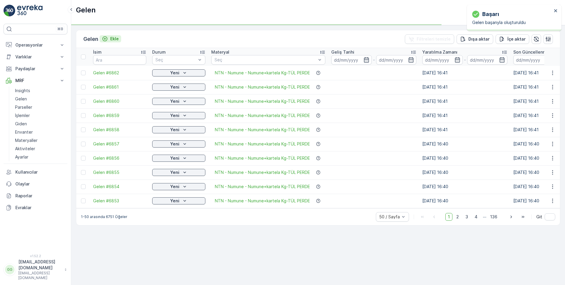
click at [116, 40] on p "Ekle" at bounding box center [114, 39] width 9 height 6
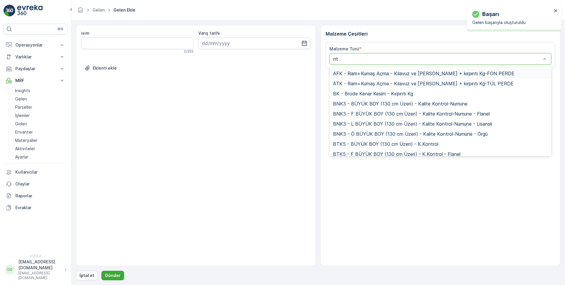
type input "ntn"
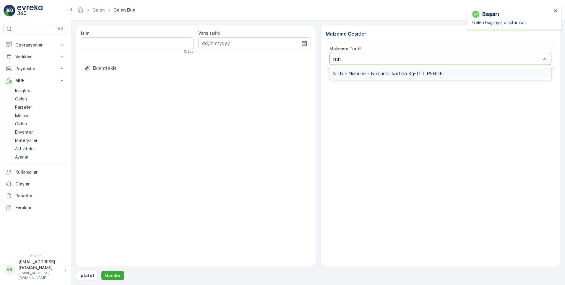
click at [358, 74] on span "NTN - Numune - Numune+kartela Kg-TÜL PERDE" at bounding box center [388, 73] width 110 height 5
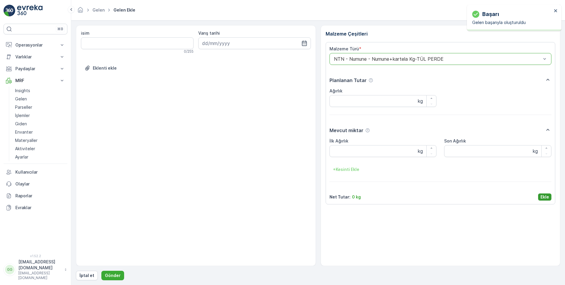
click at [544, 196] on p "Ekle" at bounding box center [545, 197] width 9 height 6
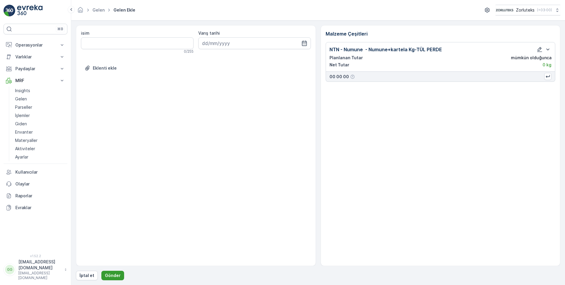
click at [110, 277] on p "Gönder" at bounding box center [113, 275] width 16 height 6
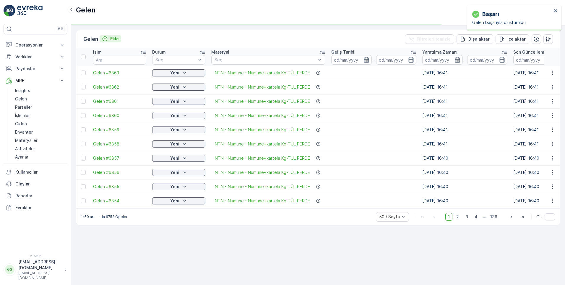
click at [115, 40] on p "Ekle" at bounding box center [114, 39] width 9 height 6
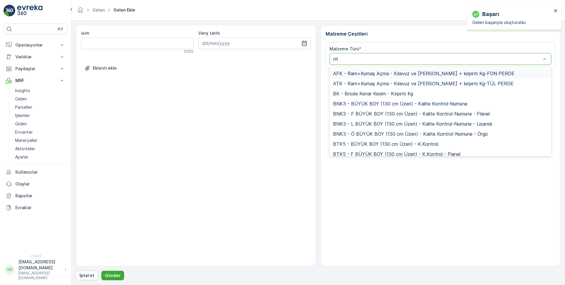
type input "ntn"
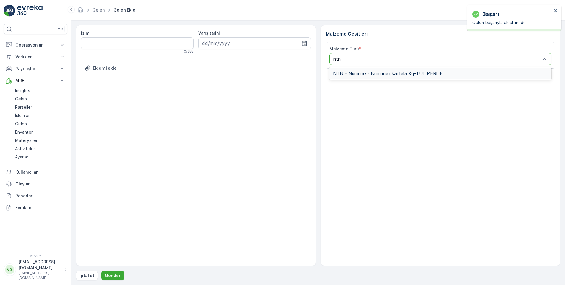
click at [355, 73] on span "NTN - Numune - Numune+kartela Kg-TÜL PERDE" at bounding box center [388, 73] width 110 height 5
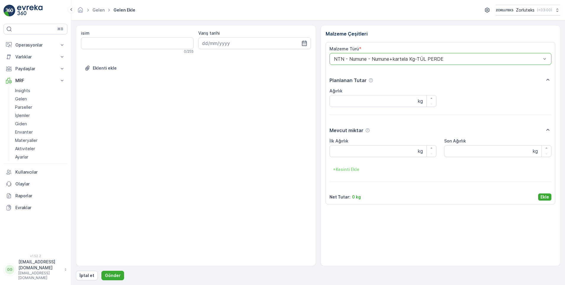
click at [552, 200] on div "Malzeme Türü * option NTN - Numune - Numune+kartela Kg-TÜL PERDE, selected. NTN…" at bounding box center [441, 123] width 230 height 162
click at [544, 196] on p "Ekle" at bounding box center [545, 197] width 9 height 6
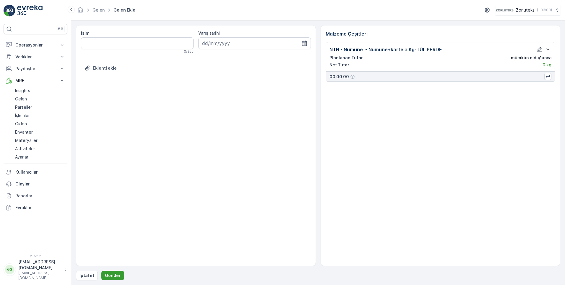
click at [111, 274] on p "Gönder" at bounding box center [113, 275] width 16 height 6
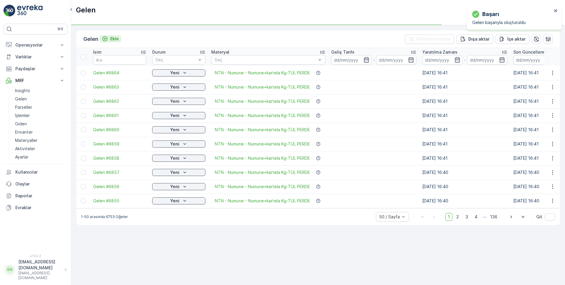
click at [112, 38] on p "Ekle" at bounding box center [114, 39] width 9 height 6
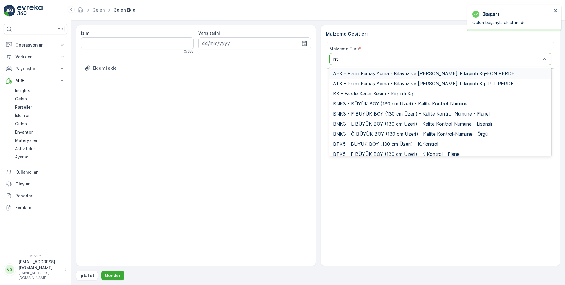
type input "ntn"
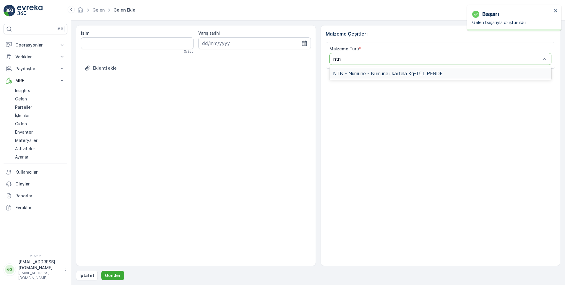
click at [351, 76] on span "NTN - Numune - Numune+kartela Kg-TÜL PERDE" at bounding box center [388, 73] width 110 height 5
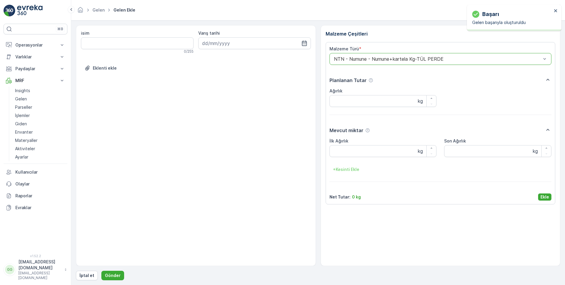
click at [553, 199] on div "Malzeme Türü * option NTN - Numune - Numune+kartela Kg-TÜL PERDE, selected. NTN…" at bounding box center [441, 123] width 230 height 162
click at [549, 199] on p "Ekle" at bounding box center [545, 197] width 9 height 6
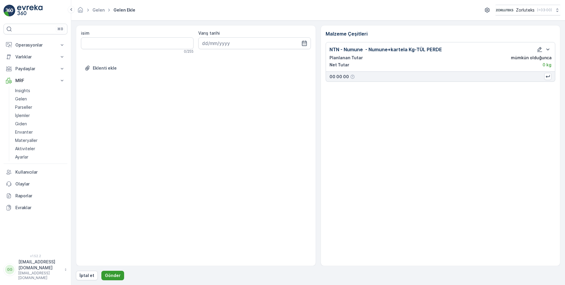
click at [113, 273] on p "Gönder" at bounding box center [113, 275] width 16 height 6
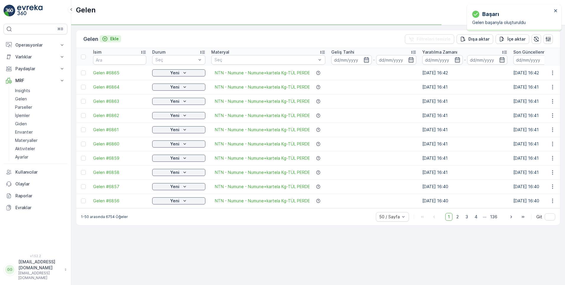
click at [114, 40] on p "Ekle" at bounding box center [114, 39] width 9 height 6
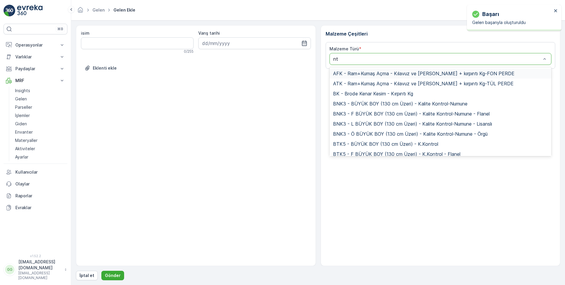
type input "ntn"
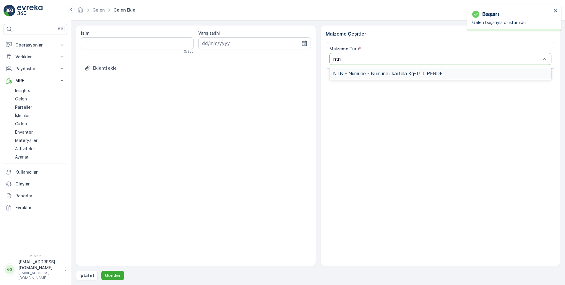
click at [382, 75] on span "NTN - Numune - Numune+kartela Kg-TÜL PERDE" at bounding box center [388, 73] width 110 height 5
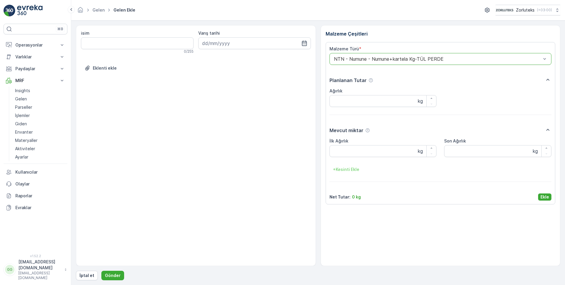
click at [547, 195] on p "Ekle" at bounding box center [545, 197] width 9 height 6
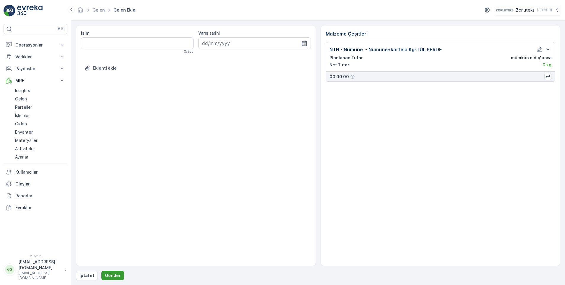
click at [111, 275] on p "Gönder" at bounding box center [113, 275] width 16 height 6
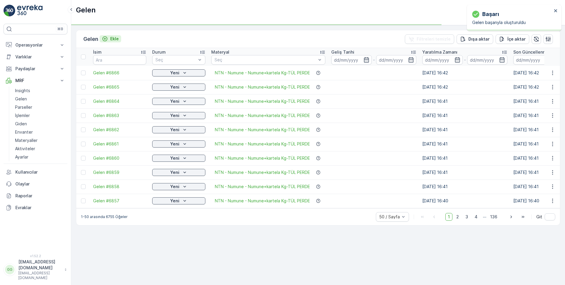
click at [113, 39] on p "Ekle" at bounding box center [114, 39] width 9 height 6
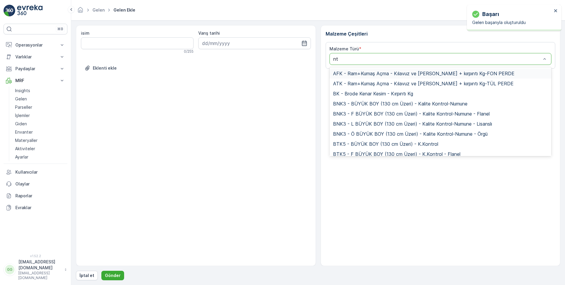
type input "ntn"
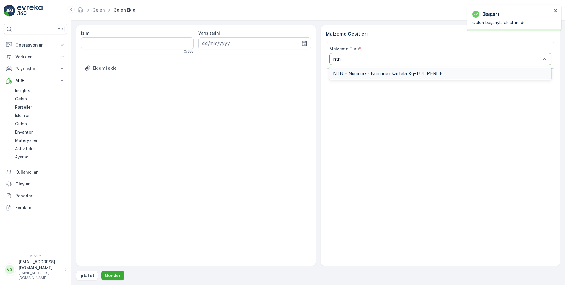
click at [360, 72] on span "NTN - Numune - Numune+kartela Kg-TÜL PERDE" at bounding box center [388, 73] width 110 height 5
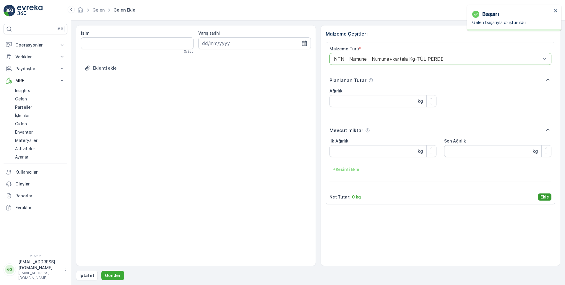
click at [545, 197] on p "Ekle" at bounding box center [545, 197] width 9 height 6
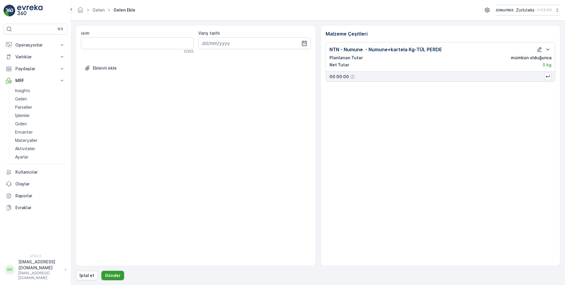
click at [118, 275] on p "Gönder" at bounding box center [113, 275] width 16 height 6
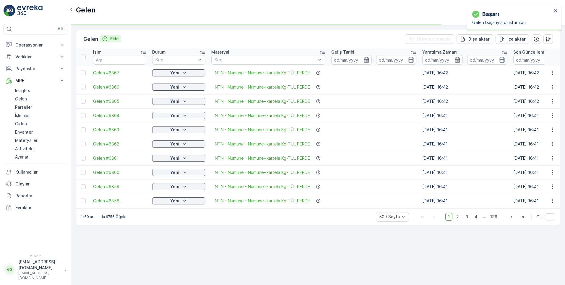
click at [112, 39] on p "Ekle" at bounding box center [114, 39] width 9 height 6
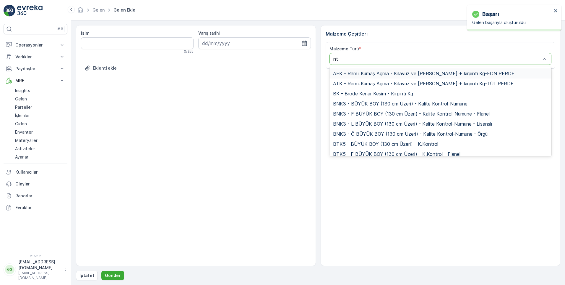
type input "ntn"
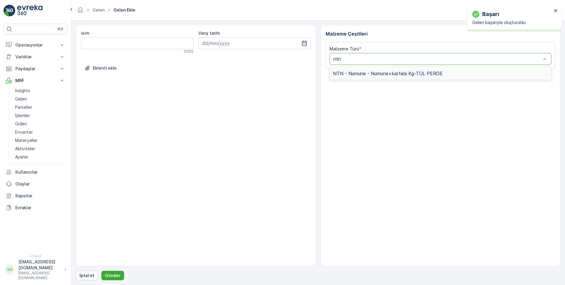
click at [364, 76] on span "NTN - Numune - Numune+kartela Kg-TÜL PERDE" at bounding box center [388, 73] width 110 height 5
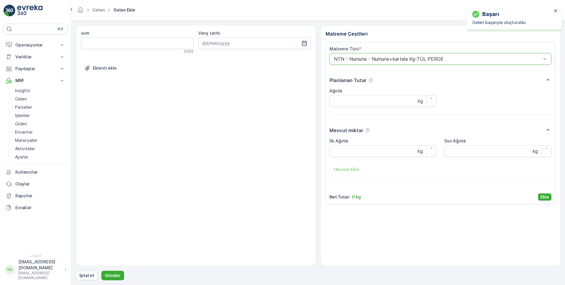
drag, startPoint x: 540, startPoint y: 197, endPoint x: 475, endPoint y: 248, distance: 82.4
click at [540, 197] on button "Ekle" at bounding box center [545, 196] width 13 height 7
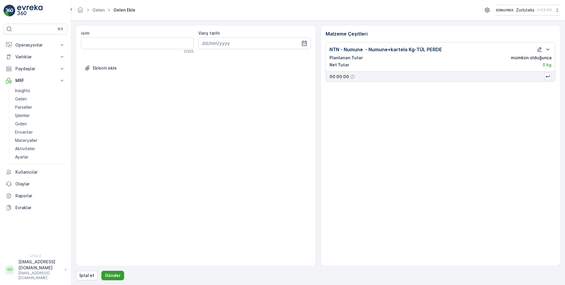
click at [106, 273] on p "Gönder" at bounding box center [113, 275] width 16 height 6
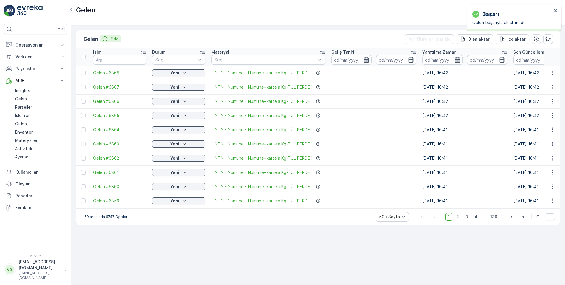
click at [116, 39] on p "Ekle" at bounding box center [114, 39] width 9 height 6
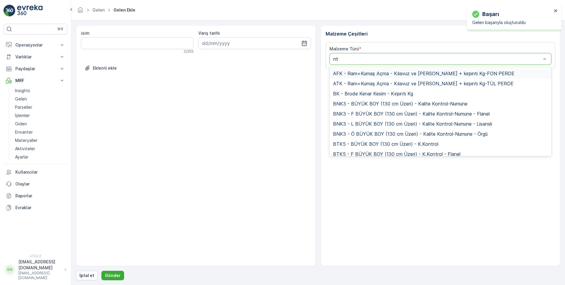
type input "ntn"
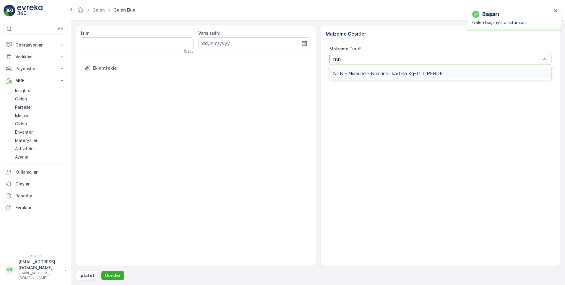
click at [357, 72] on span "NTN - Numune - Numune+kartela Kg-TÜL PERDE" at bounding box center [388, 73] width 110 height 5
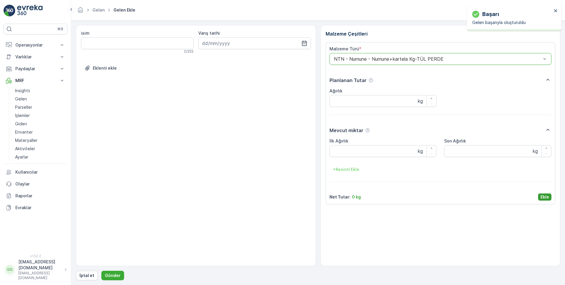
click at [546, 198] on p "Ekle" at bounding box center [545, 197] width 9 height 6
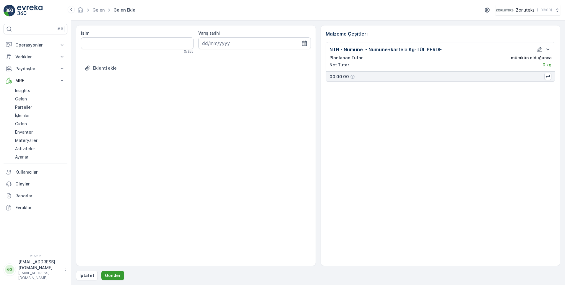
click at [111, 278] on button "Gönder" at bounding box center [112, 274] width 23 height 9
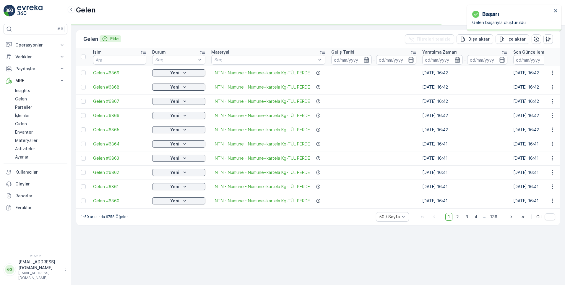
click at [116, 39] on p "Ekle" at bounding box center [114, 39] width 9 height 6
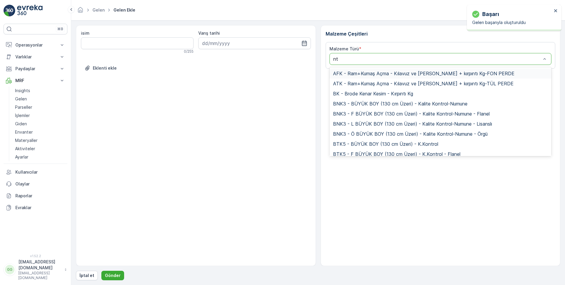
type input "ntn"
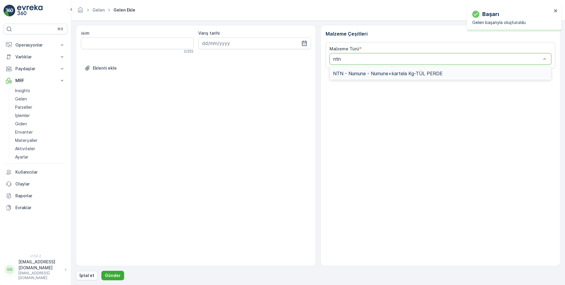
click at [366, 79] on div "NTN - Numune - Numune+kartela Kg-TÜL PERDE" at bounding box center [441, 73] width 222 height 12
click at [373, 73] on span "NTN - Numune - Numune+kartela Kg-TÜL PERDE" at bounding box center [388, 73] width 110 height 5
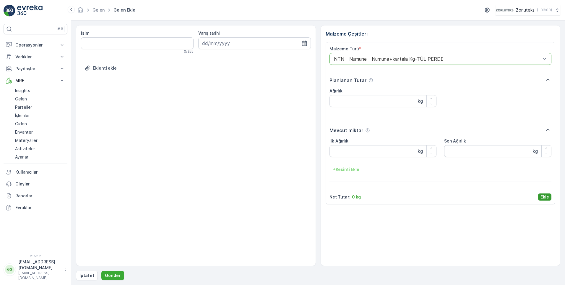
click at [545, 197] on p "Ekle" at bounding box center [545, 197] width 9 height 6
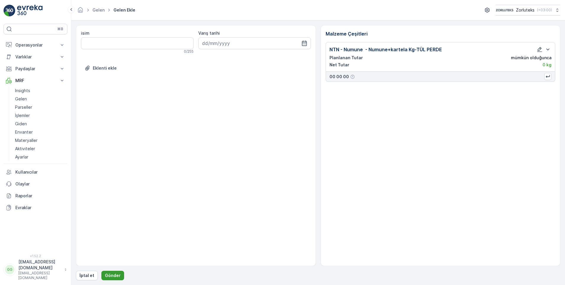
click at [109, 273] on p "Gönder" at bounding box center [113, 275] width 16 height 6
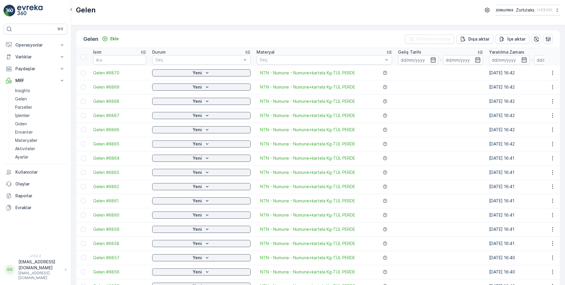
click at [84, 76] on td at bounding box center [83, 73] width 14 height 14
click at [83, 73] on div at bounding box center [83, 72] width 5 height 5
click at [81, 70] on input "checkbox" at bounding box center [81, 70] width 0 height 0
drag, startPoint x: 84, startPoint y: 86, endPoint x: 85, endPoint y: 100, distance: 13.4
click at [87, 87] on div at bounding box center [84, 87] width 6 height 5
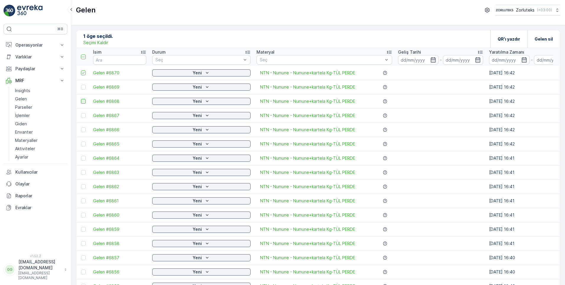
click at [81, 85] on input "checkbox" at bounding box center [81, 85] width 0 height 0
click at [83, 102] on div at bounding box center [83, 101] width 5 height 5
click at [81, 99] on input "checkbox" at bounding box center [81, 99] width 0 height 0
click at [83, 116] on div at bounding box center [83, 115] width 5 height 5
click at [81, 113] on input "checkbox" at bounding box center [81, 113] width 0 height 0
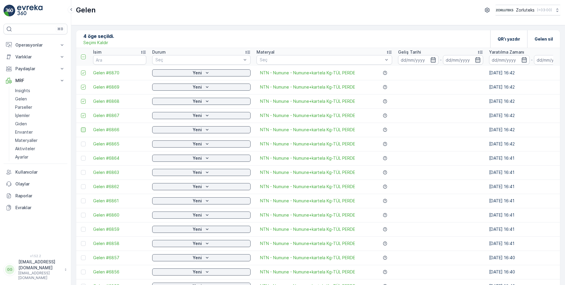
click at [84, 130] on div at bounding box center [83, 129] width 5 height 5
click at [81, 127] on input "checkbox" at bounding box center [81, 127] width 0 height 0
click at [84, 145] on div at bounding box center [83, 143] width 5 height 5
click at [81, 141] on input "checkbox" at bounding box center [81, 141] width 0 height 0
click at [83, 159] on div at bounding box center [83, 158] width 5 height 5
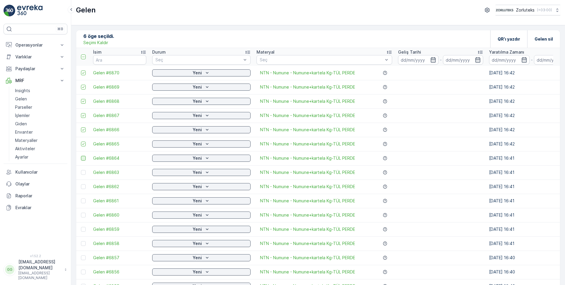
click at [81, 156] on input "checkbox" at bounding box center [81, 156] width 0 height 0
click at [83, 174] on td at bounding box center [83, 172] width 14 height 14
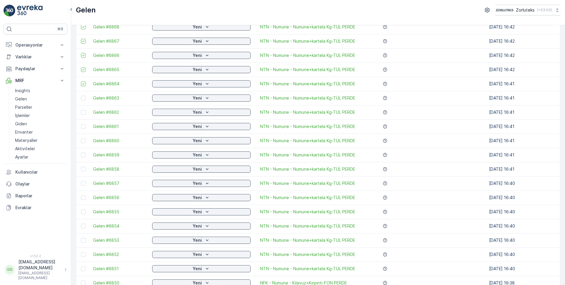
scroll to position [89, 0]
click at [85, 88] on td at bounding box center [83, 83] width 14 height 14
click at [83, 83] on div at bounding box center [83, 83] width 5 height 5
click at [81, 81] on input "checkbox" at bounding box center [81, 81] width 0 height 0
click at [84, 98] on div at bounding box center [83, 97] width 5 height 5
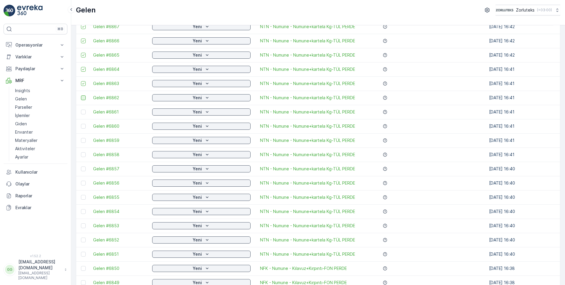
click at [81, 95] on input "checkbox" at bounding box center [81, 95] width 0 height 0
click at [84, 111] on div at bounding box center [83, 111] width 5 height 5
click at [81, 109] on input "checkbox" at bounding box center [81, 109] width 0 height 0
click at [85, 125] on div at bounding box center [83, 126] width 5 height 5
click at [81, 124] on input "checkbox" at bounding box center [81, 124] width 0 height 0
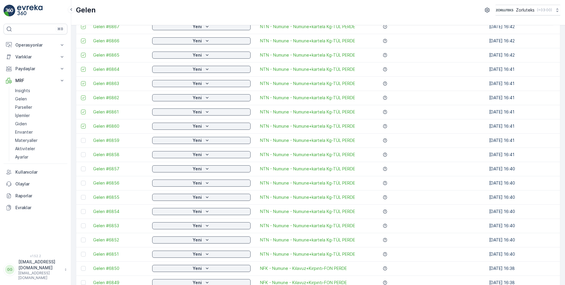
drag, startPoint x: 84, startPoint y: 141, endPoint x: 86, endPoint y: 155, distance: 13.7
click at [84, 141] on div at bounding box center [83, 140] width 5 height 5
click at [81, 138] on input "checkbox" at bounding box center [81, 138] width 0 height 0
drag, startPoint x: 85, startPoint y: 156, endPoint x: 101, endPoint y: 159, distance: 15.6
click at [86, 156] on div at bounding box center [84, 154] width 6 height 5
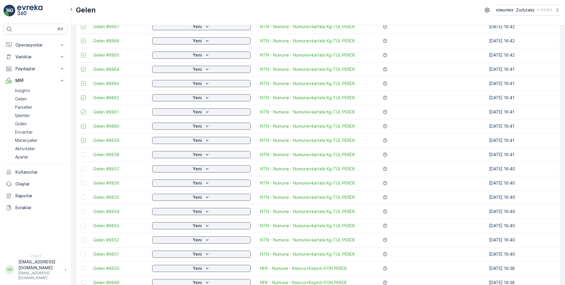
click at [81, 152] on input "checkbox" at bounding box center [81, 152] width 0 height 0
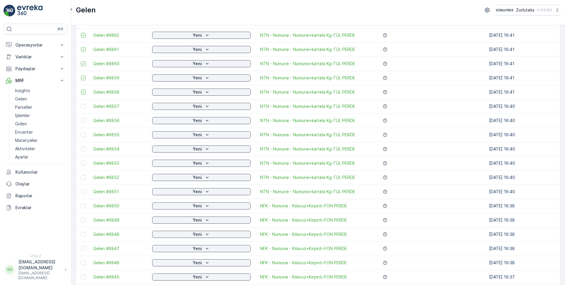
scroll to position [177, 0]
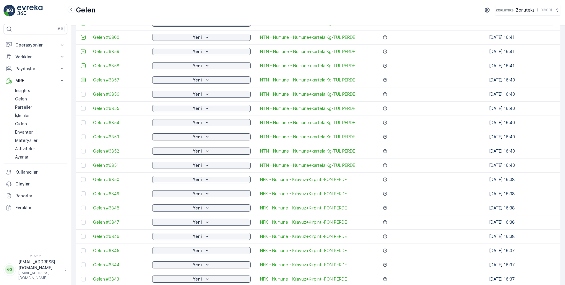
click at [85, 79] on div at bounding box center [83, 79] width 5 height 5
click at [81, 77] on input "checkbox" at bounding box center [81, 77] width 0 height 0
drag, startPoint x: 83, startPoint y: 93, endPoint x: 83, endPoint y: 114, distance: 20.7
click at [83, 93] on div at bounding box center [83, 94] width 5 height 5
click at [81, 92] on input "checkbox" at bounding box center [81, 92] width 0 height 0
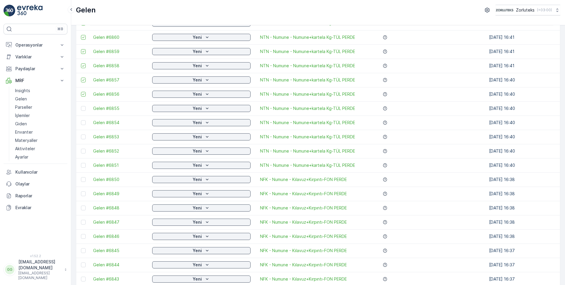
drag, startPoint x: 83, startPoint y: 109, endPoint x: 85, endPoint y: 129, distance: 20.2
click at [84, 109] on div at bounding box center [83, 108] width 5 height 5
click at [81, 106] on input "checkbox" at bounding box center [81, 106] width 0 height 0
drag, startPoint x: 84, startPoint y: 124, endPoint x: 84, endPoint y: 141, distance: 17.7
click at [84, 123] on div at bounding box center [83, 122] width 5 height 5
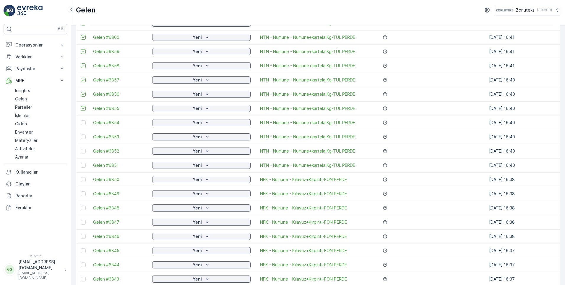
click at [81, 120] on input "checkbox" at bounding box center [81, 120] width 0 height 0
click at [83, 138] on div at bounding box center [83, 136] width 5 height 5
click at [81, 134] on input "checkbox" at bounding box center [81, 134] width 0 height 0
click at [83, 149] on div at bounding box center [83, 150] width 5 height 5
click at [81, 148] on input "checkbox" at bounding box center [81, 148] width 0 height 0
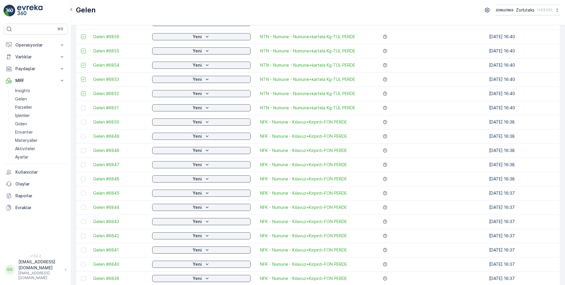
scroll to position [237, 0]
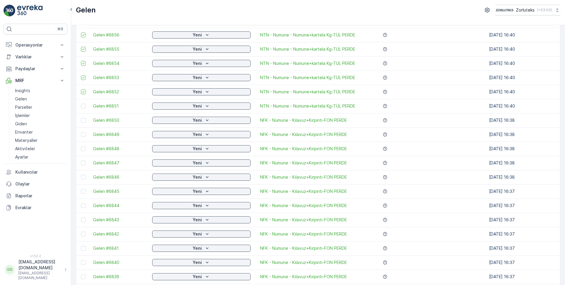
click at [87, 105] on div at bounding box center [84, 106] width 6 height 5
click at [81, 104] on input "checkbox" at bounding box center [81, 104] width 0 height 0
click at [87, 105] on div at bounding box center [84, 106] width 6 height 5
click at [81, 104] on input "checkbox" at bounding box center [81, 104] width 0 height 0
drag, startPoint x: 82, startPoint y: 107, endPoint x: 85, endPoint y: 126, distance: 18.9
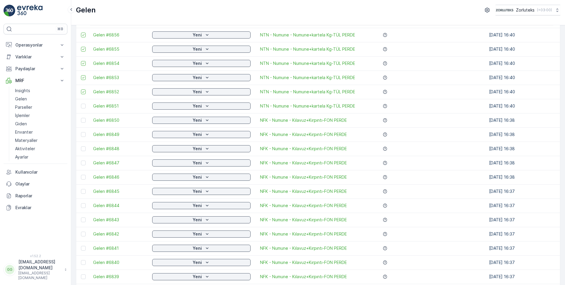
click at [82, 107] on div at bounding box center [83, 106] width 5 height 5
click at [81, 104] on input "checkbox" at bounding box center [81, 104] width 0 height 0
drag, startPoint x: 83, startPoint y: 122, endPoint x: 86, endPoint y: 138, distance: 16.2
click at [83, 121] on div at bounding box center [83, 120] width 5 height 5
click at [81, 118] on input "checkbox" at bounding box center [81, 118] width 0 height 0
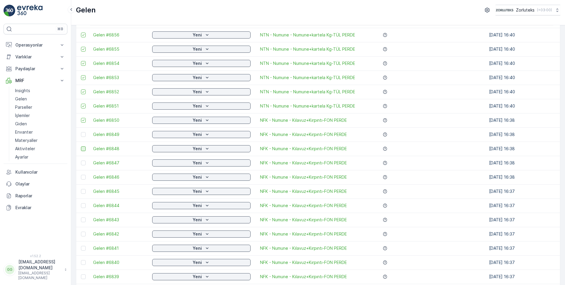
click at [83, 136] on div at bounding box center [83, 134] width 5 height 5
click at [81, 132] on input "checkbox" at bounding box center [81, 132] width 0 height 0
click at [83, 149] on div at bounding box center [83, 148] width 5 height 5
click at [81, 146] on input "checkbox" at bounding box center [81, 146] width 0 height 0
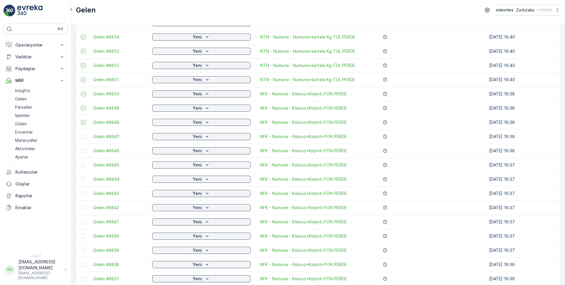
scroll to position [296, 0]
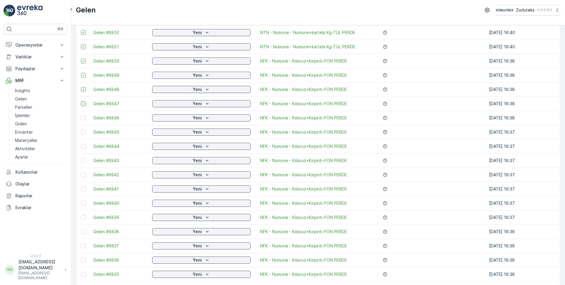
click at [85, 103] on div at bounding box center [83, 103] width 5 height 5
click at [81, 101] on input "checkbox" at bounding box center [81, 101] width 0 height 0
drag, startPoint x: 83, startPoint y: 117, endPoint x: 82, endPoint y: 134, distance: 17.2
click at [85, 120] on div at bounding box center [83, 117] width 5 height 5
click at [81, 115] on input "checkbox" at bounding box center [81, 115] width 0 height 0
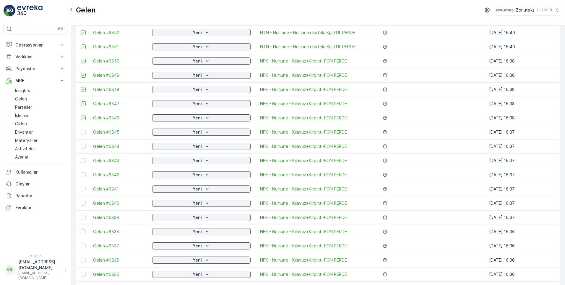
drag, startPoint x: 83, startPoint y: 131, endPoint x: 83, endPoint y: 166, distance: 34.6
click at [83, 131] on div at bounding box center [83, 132] width 5 height 5
click at [81, 130] on input "checkbox" at bounding box center [81, 130] width 0 height 0
click at [83, 148] on div at bounding box center [83, 146] width 5 height 5
click at [81, 144] on input "checkbox" at bounding box center [81, 144] width 0 height 0
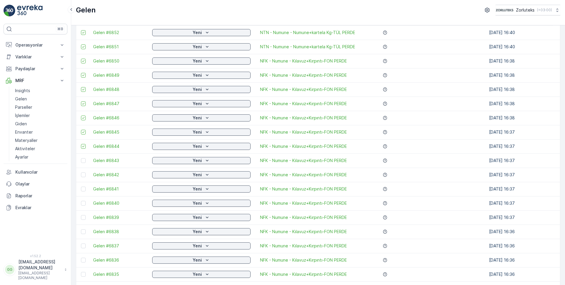
click at [83, 161] on div at bounding box center [83, 160] width 5 height 5
click at [81, 158] on input "checkbox" at bounding box center [81, 158] width 0 height 0
click at [84, 176] on div at bounding box center [83, 174] width 5 height 5
click at [81, 172] on input "checkbox" at bounding box center [81, 172] width 0 height 0
click at [84, 190] on div at bounding box center [83, 188] width 5 height 5
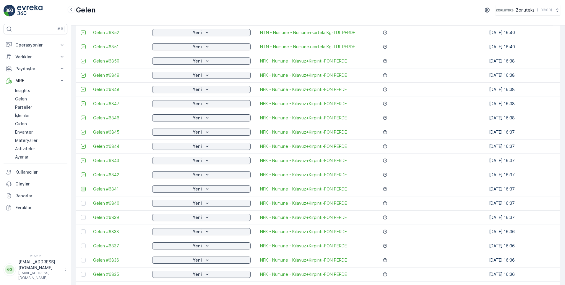
click at [81, 186] on input "checkbox" at bounding box center [81, 186] width 0 height 0
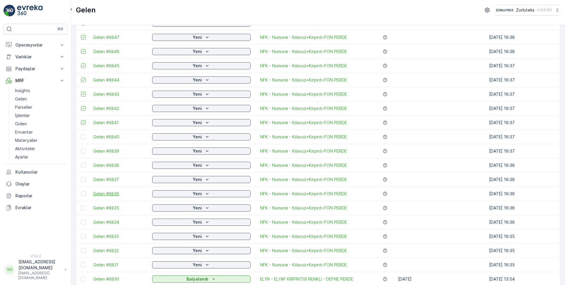
scroll to position [384, 0]
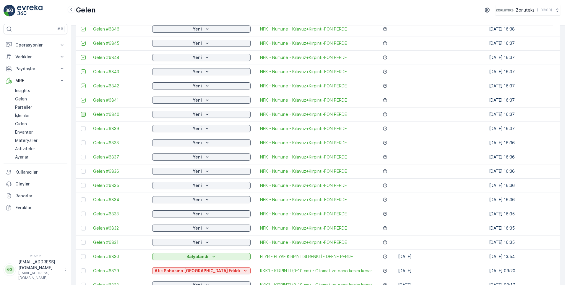
click at [84, 116] on div at bounding box center [83, 114] width 5 height 5
click at [81, 112] on input "checkbox" at bounding box center [81, 112] width 0 height 0
click at [84, 129] on div at bounding box center [83, 128] width 5 height 5
click at [81, 126] on input "checkbox" at bounding box center [81, 126] width 0 height 0
click at [83, 143] on div at bounding box center [83, 142] width 5 height 5
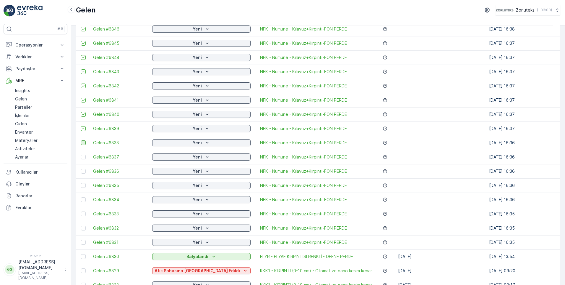
click at [81, 140] on input "checkbox" at bounding box center [81, 140] width 0 height 0
click at [83, 157] on div at bounding box center [83, 156] width 5 height 5
click at [81, 154] on input "checkbox" at bounding box center [81, 154] width 0 height 0
click at [83, 171] on div at bounding box center [83, 171] width 5 height 5
click at [81, 169] on input "checkbox" at bounding box center [81, 169] width 0 height 0
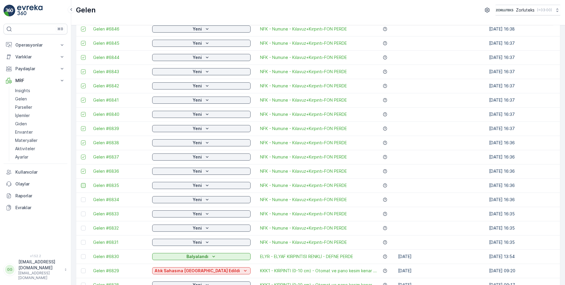
click at [84, 187] on div at bounding box center [83, 185] width 5 height 5
click at [81, 183] on input "checkbox" at bounding box center [81, 183] width 0 height 0
click at [83, 201] on div at bounding box center [83, 199] width 5 height 5
click at [81, 197] on input "checkbox" at bounding box center [81, 197] width 0 height 0
click at [84, 216] on td at bounding box center [83, 213] width 14 height 14
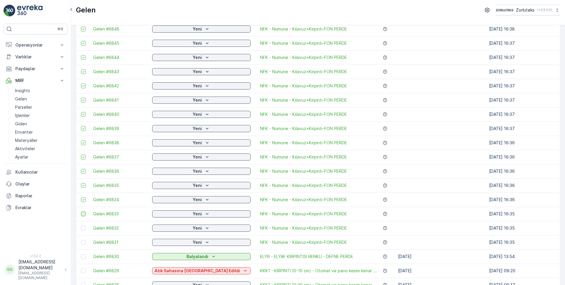
click at [83, 215] on div at bounding box center [83, 213] width 5 height 5
click at [81, 211] on input "checkbox" at bounding box center [81, 211] width 0 height 0
click at [84, 229] on div at bounding box center [83, 227] width 5 height 5
click at [81, 225] on input "checkbox" at bounding box center [81, 225] width 0 height 0
click at [82, 242] on div at bounding box center [83, 242] width 5 height 5
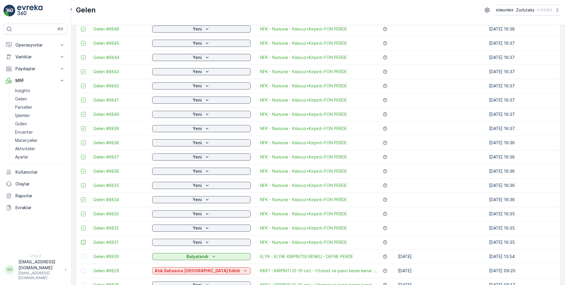
click at [81, 240] on input "checkbox" at bounding box center [81, 240] width 0 height 0
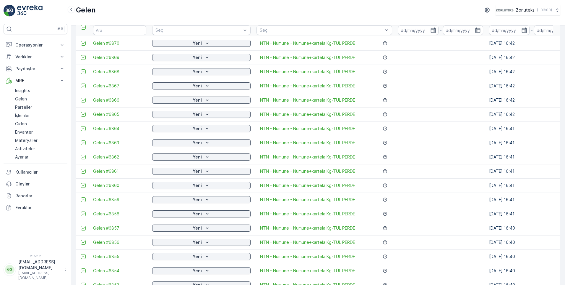
scroll to position [0, 0]
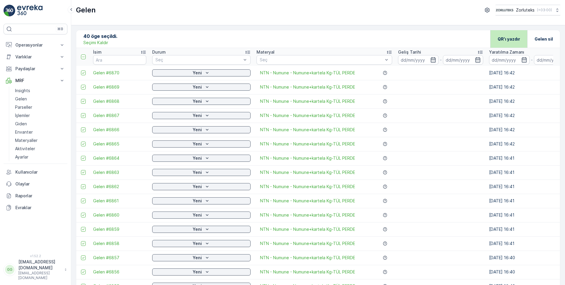
click at [503, 41] on p "QR'ı yazdır" at bounding box center [509, 39] width 22 height 6
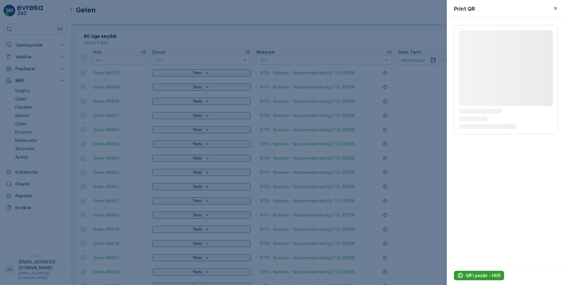
click at [473, 274] on p "QR'ı yazdır - (40)" at bounding box center [483, 275] width 35 height 6
click at [471, 276] on p "QR'ı yazdır - (40)" at bounding box center [483, 275] width 35 height 6
click at [470, 276] on p "QR'ı yazdır - (40)" at bounding box center [483, 275] width 35 height 6
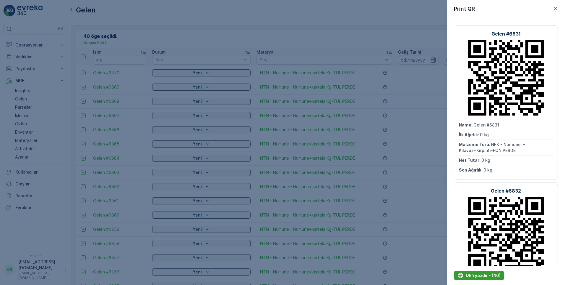
click at [466, 274] on p "QR'ı yazdır - (40)" at bounding box center [483, 275] width 35 height 6
click at [472, 275] on p "QR'ı yazdır - (40)" at bounding box center [483, 275] width 35 height 6
click at [475, 274] on p "QR'ı yazdır - (40)" at bounding box center [483, 275] width 35 height 6
click at [559, 8] on icon "button" at bounding box center [556, 8] width 6 height 6
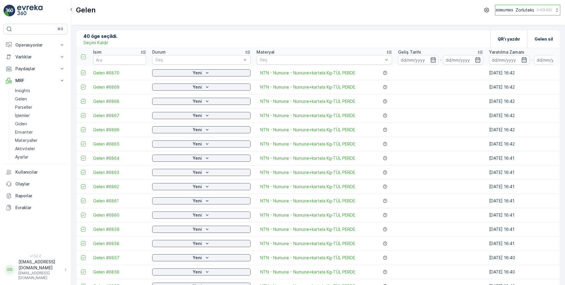
click at [558, 8] on icon at bounding box center [558, 10] width 6 height 6
